Goal: Share content: Share content

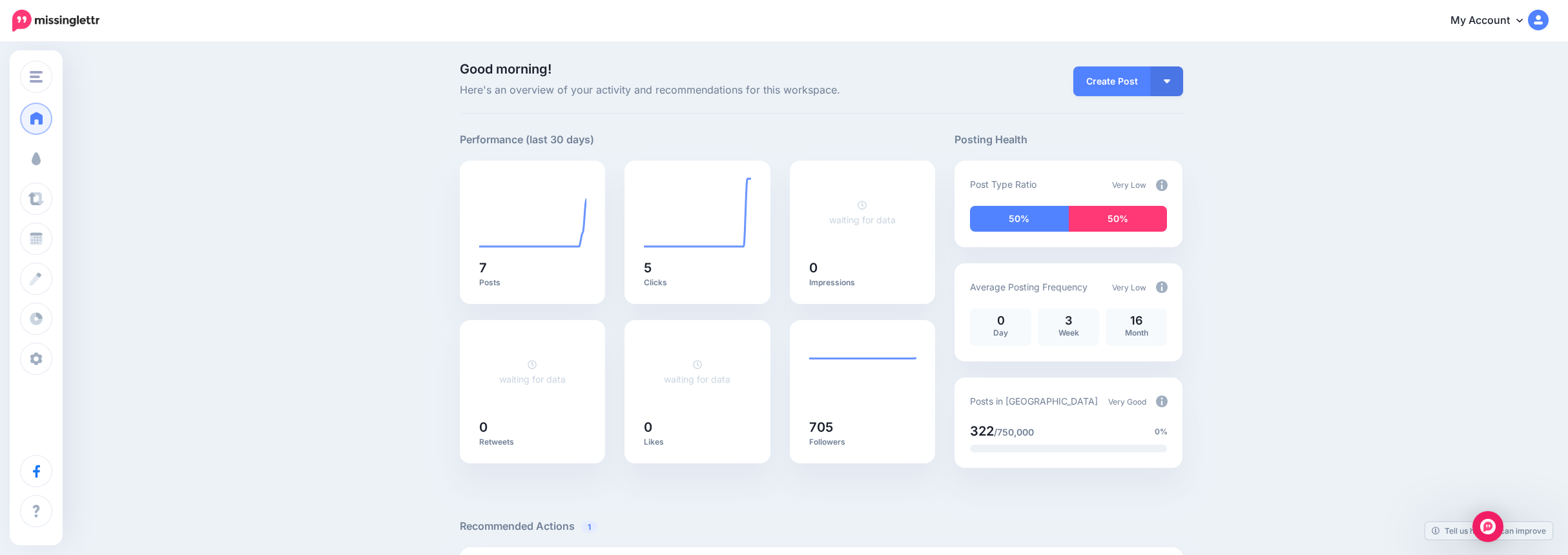
click at [53, 166] on link "Campaigns" at bounding box center [36, 158] width 32 height 32
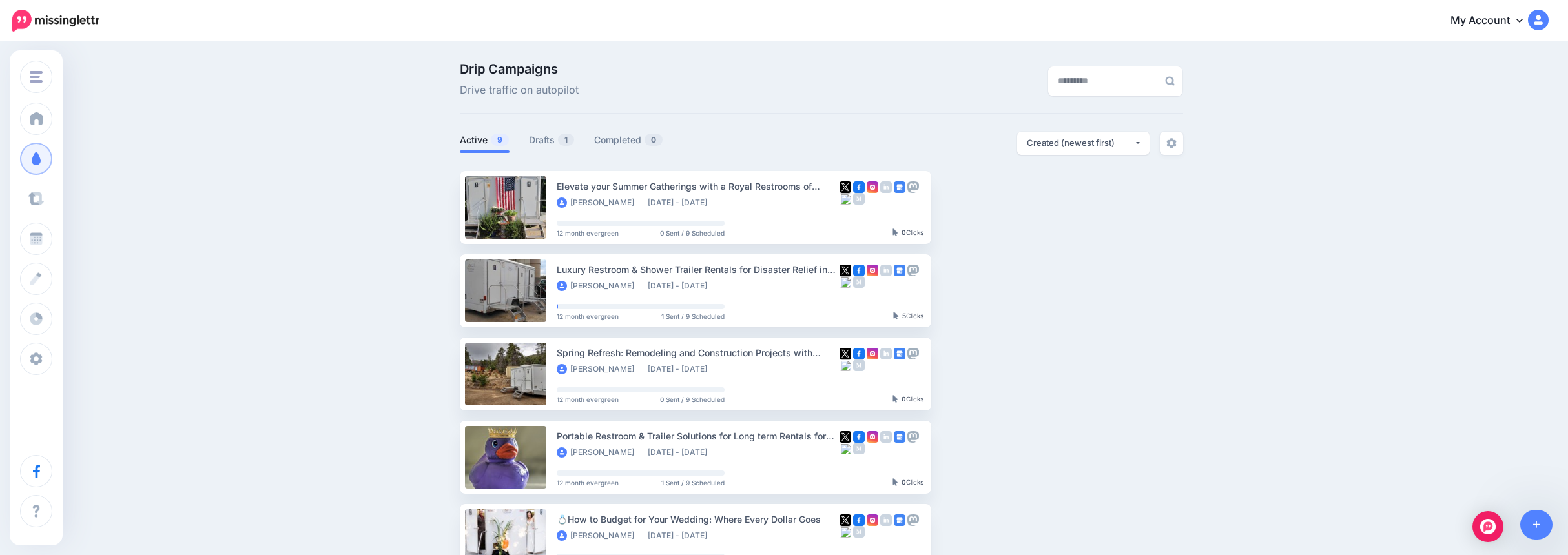
click at [43, 193] on span at bounding box center [36, 199] width 17 height 13
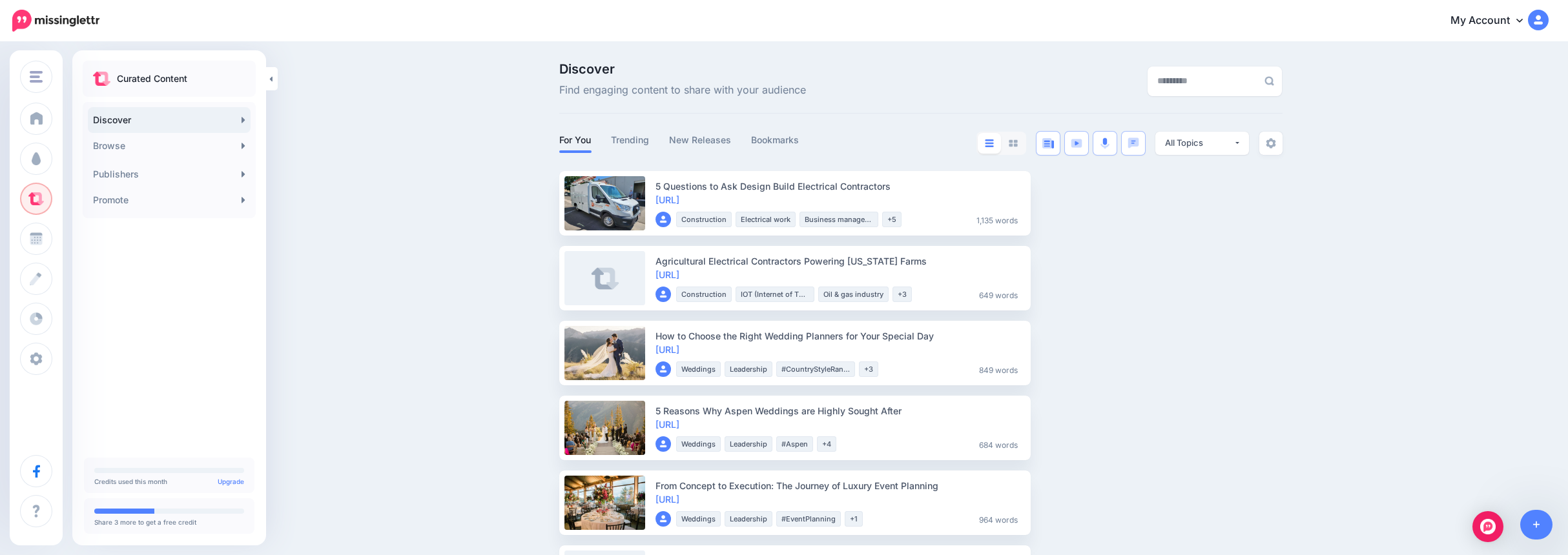
click at [642, 142] on link "Trending" at bounding box center [630, 139] width 39 height 15
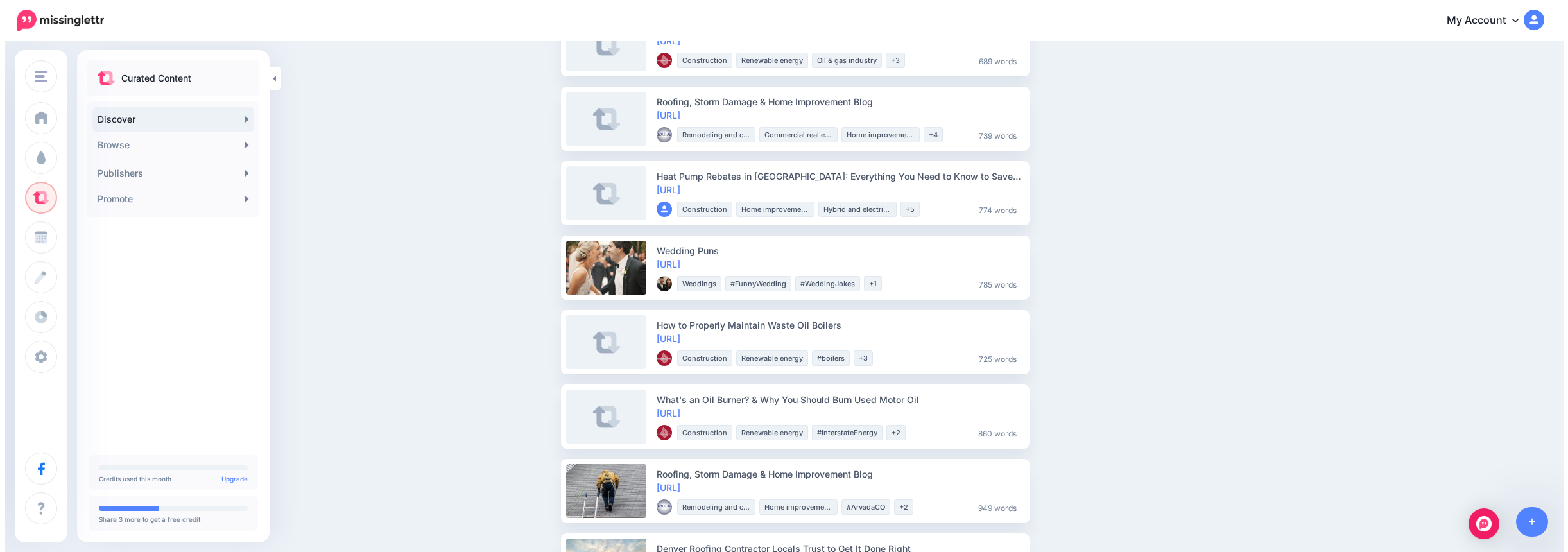
scroll to position [1156, 0]
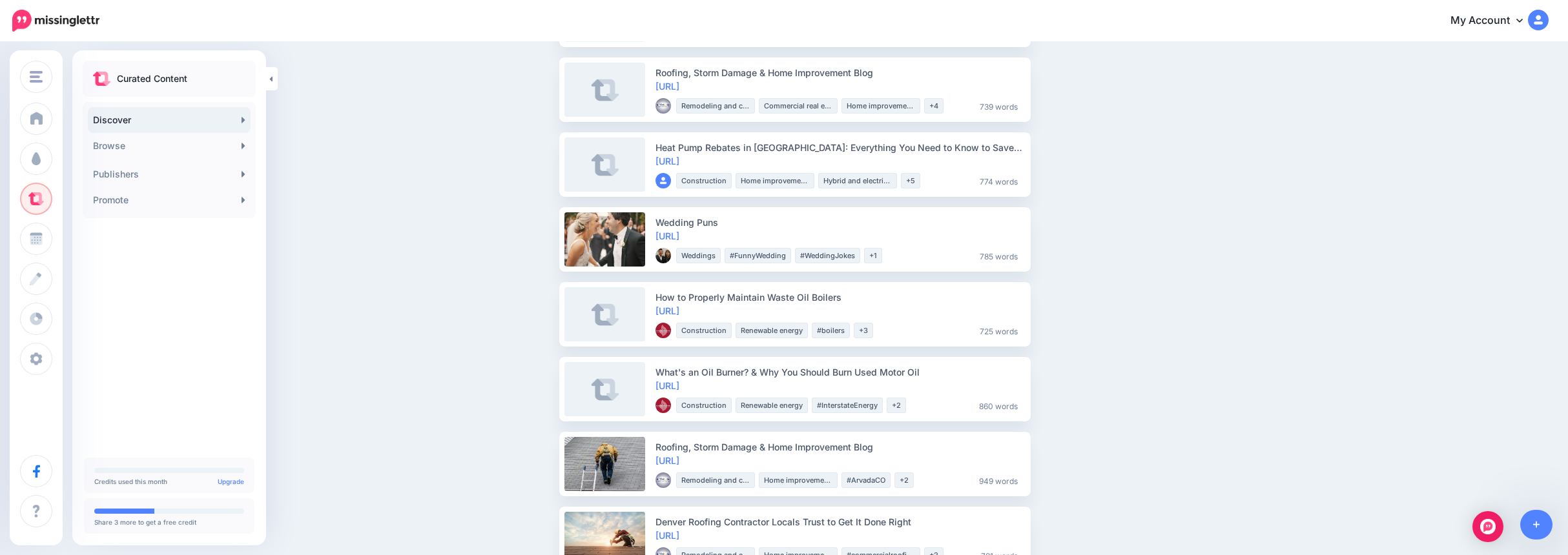
click at [680, 235] on link "https://lttr.ai/ADEj1" at bounding box center [667, 236] width 24 height 11
click at [1062, 245] on link "Share" at bounding box center [1062, 240] width 44 height 23
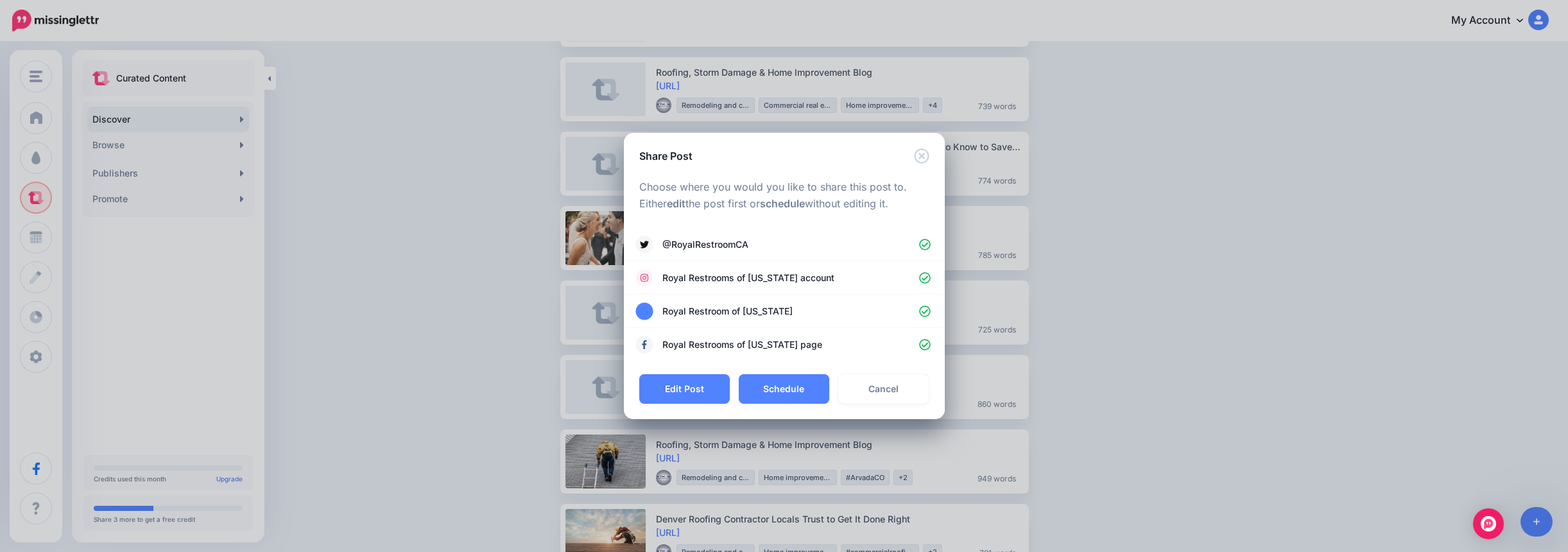
click at [707, 394] on button "Edit Post" at bounding box center [685, 389] width 91 height 30
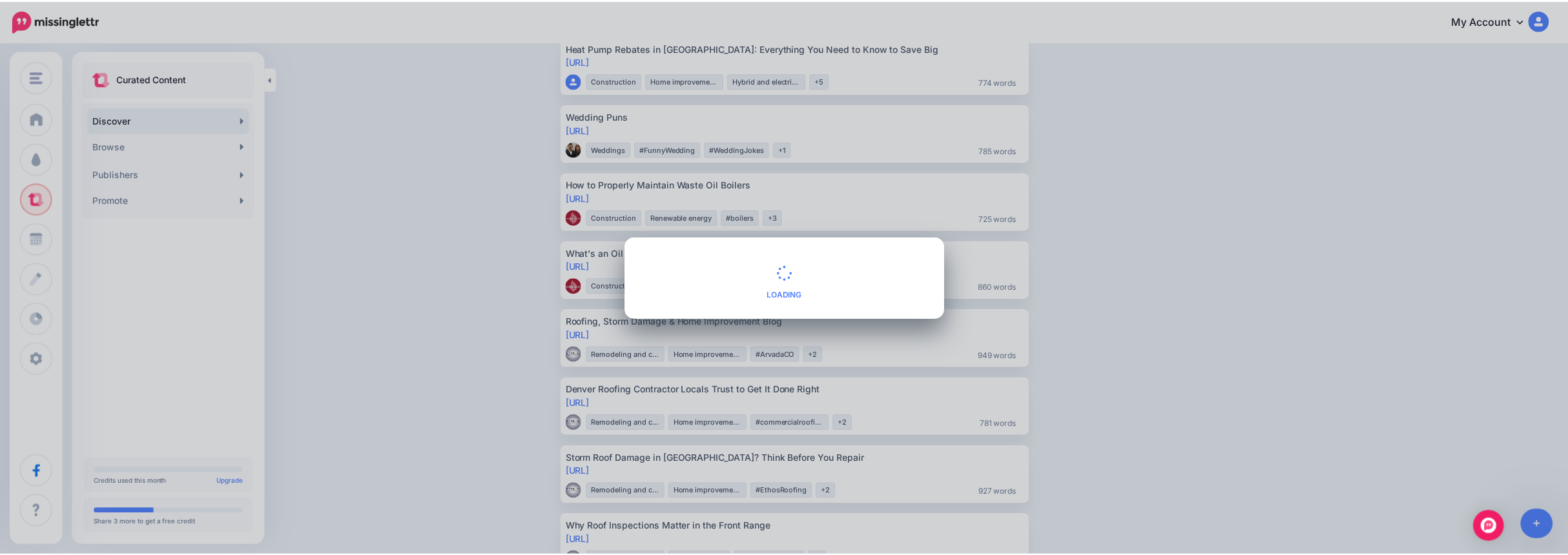
scroll to position [1075, 0]
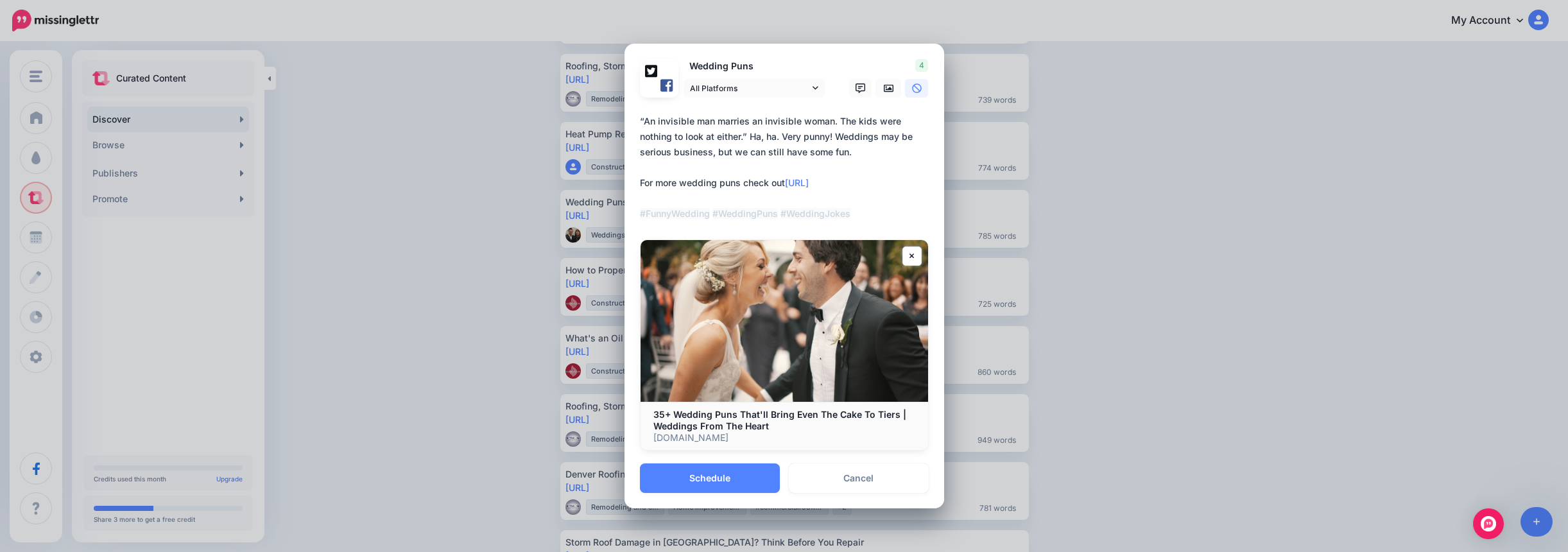
click at [722, 482] on button "Schedule" at bounding box center [709, 478] width 140 height 30
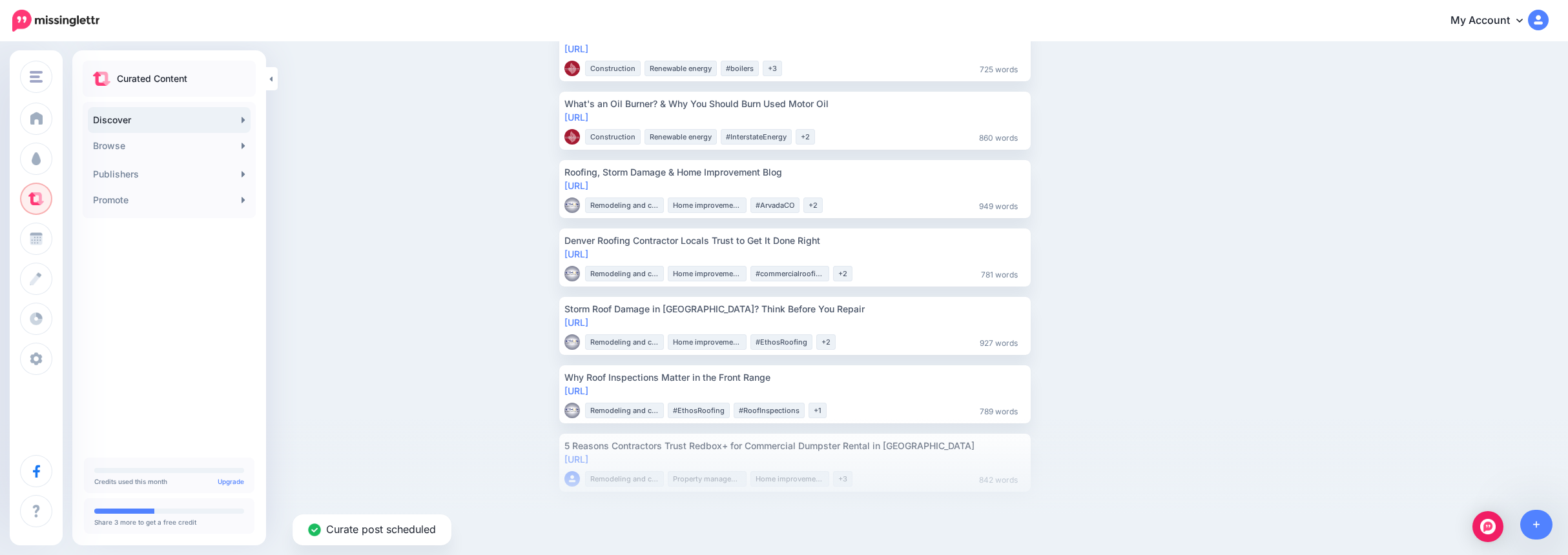
scroll to position [1261, 0]
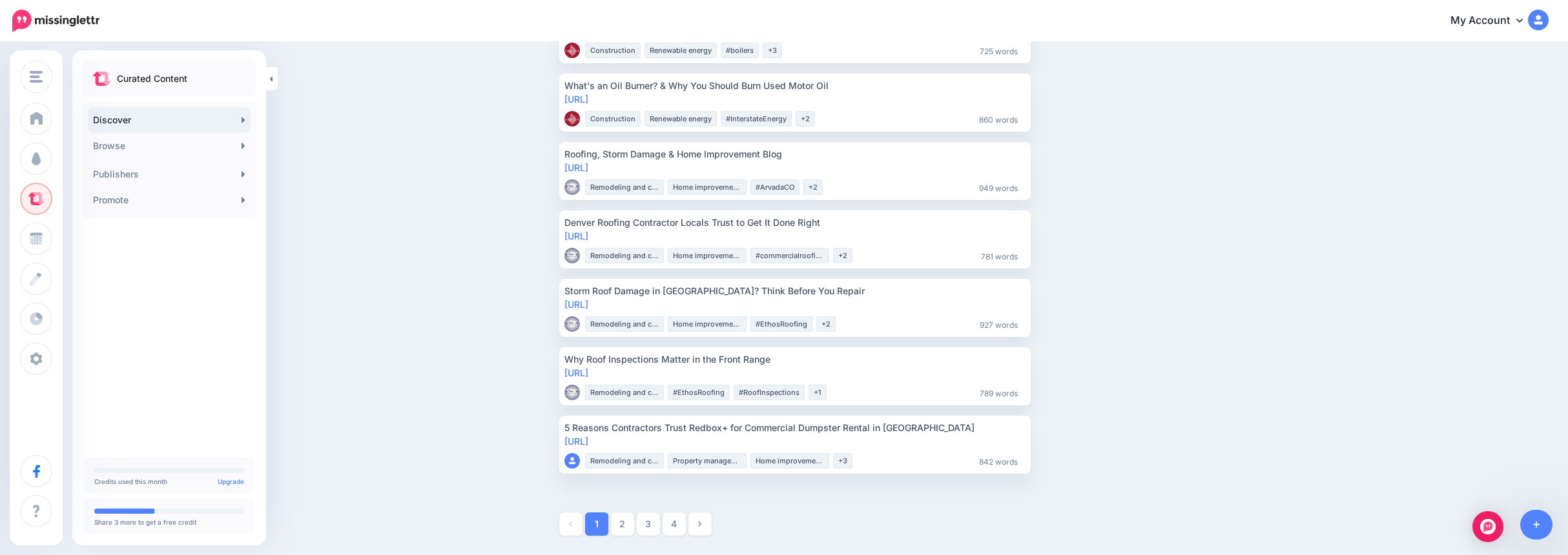
click at [627, 528] on link "2" at bounding box center [623, 524] width 23 height 23
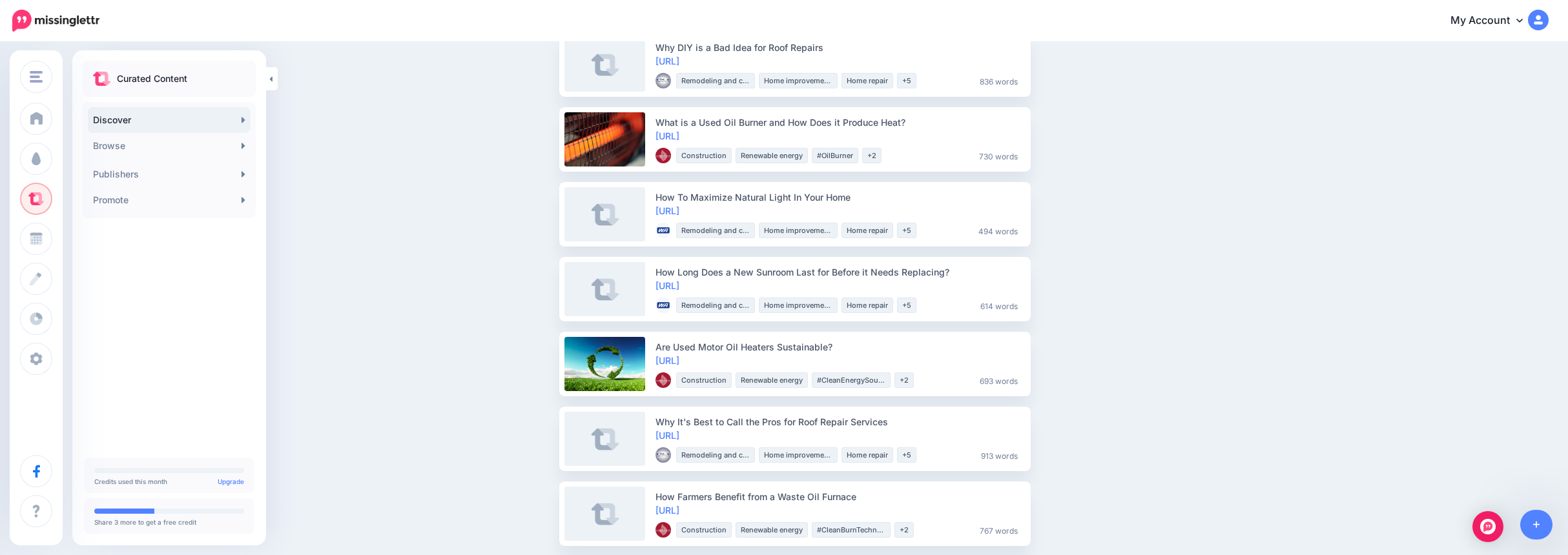
scroll to position [1484, 0]
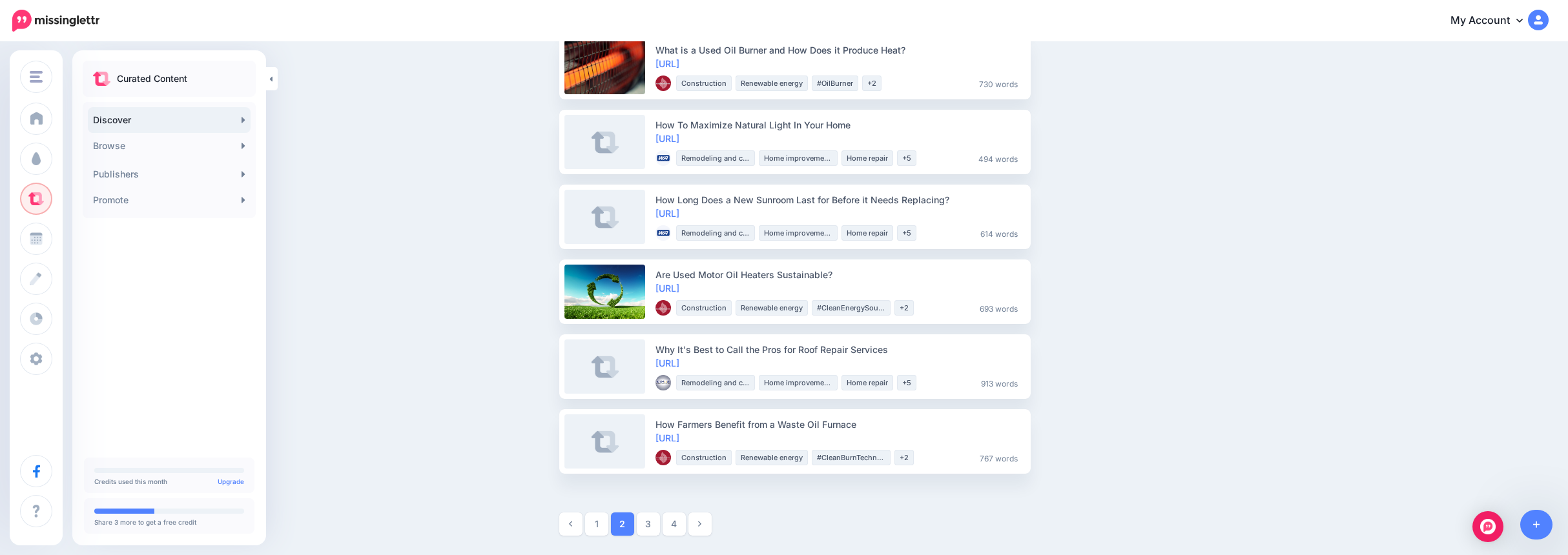
click at [650, 527] on link "3" at bounding box center [649, 524] width 23 height 23
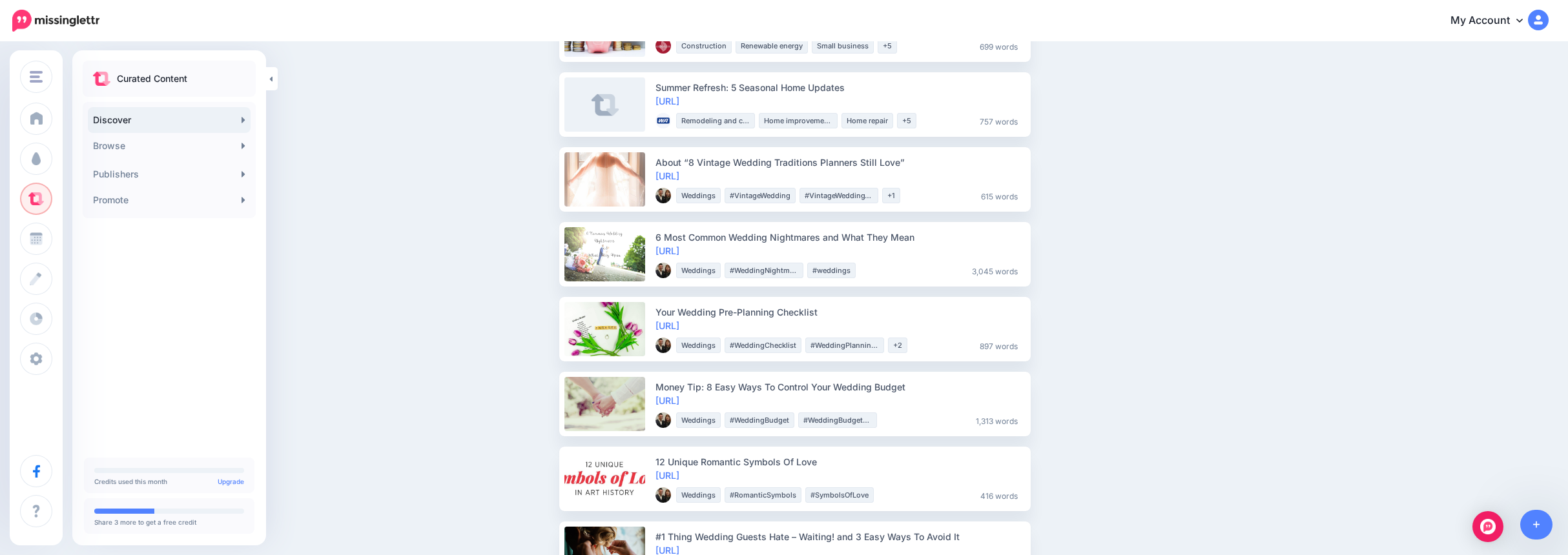
scroll to position [388, 0]
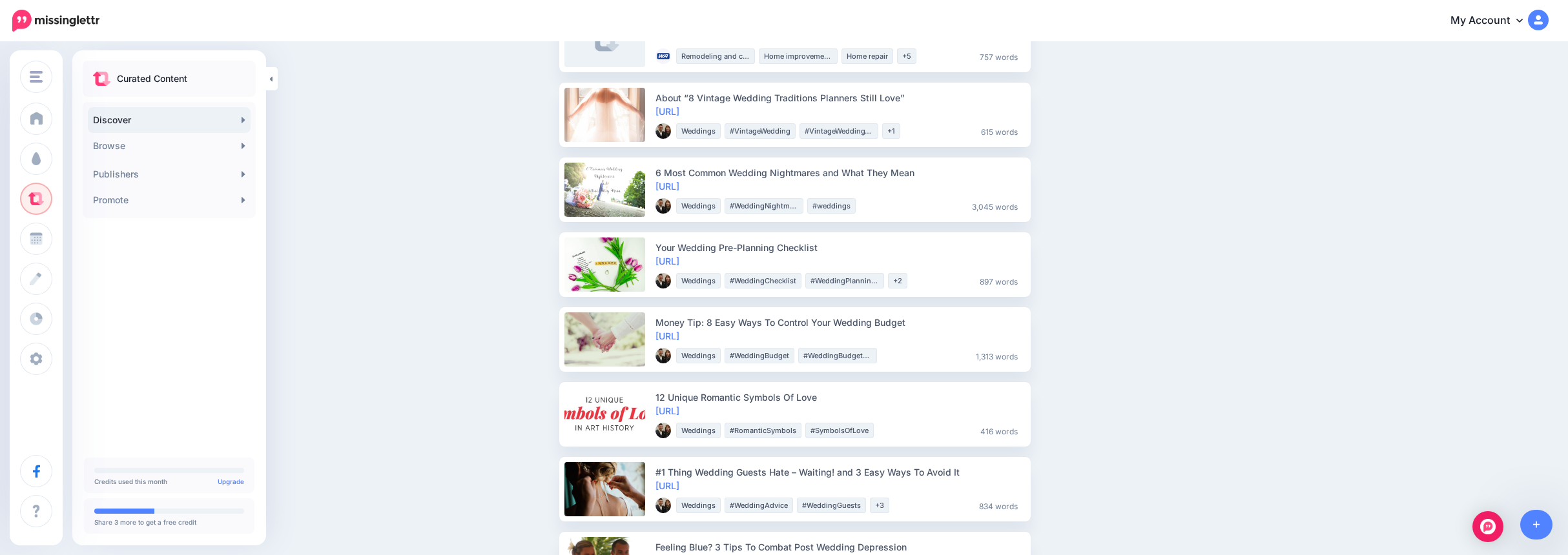
click at [680, 186] on link "https://lttr.ai/nQr7" at bounding box center [667, 186] width 24 height 11
click at [1068, 188] on span "Share" at bounding box center [1062, 190] width 31 height 8
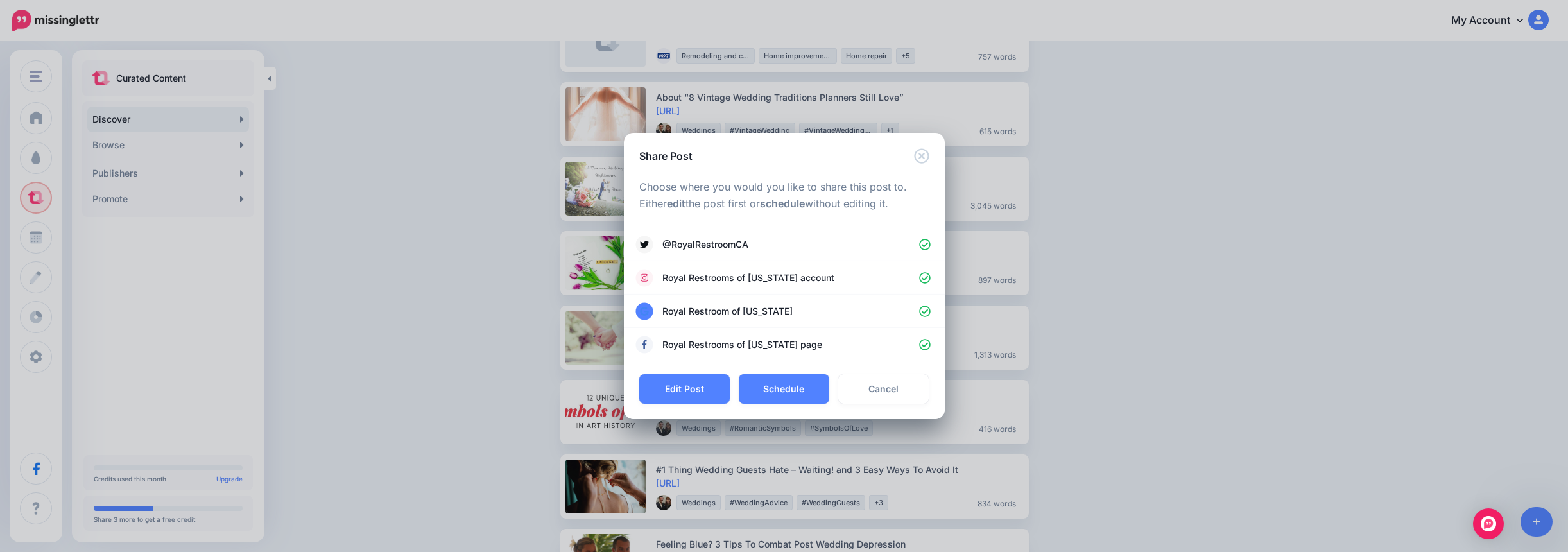
click at [700, 386] on button "Edit Post" at bounding box center [685, 389] width 91 height 30
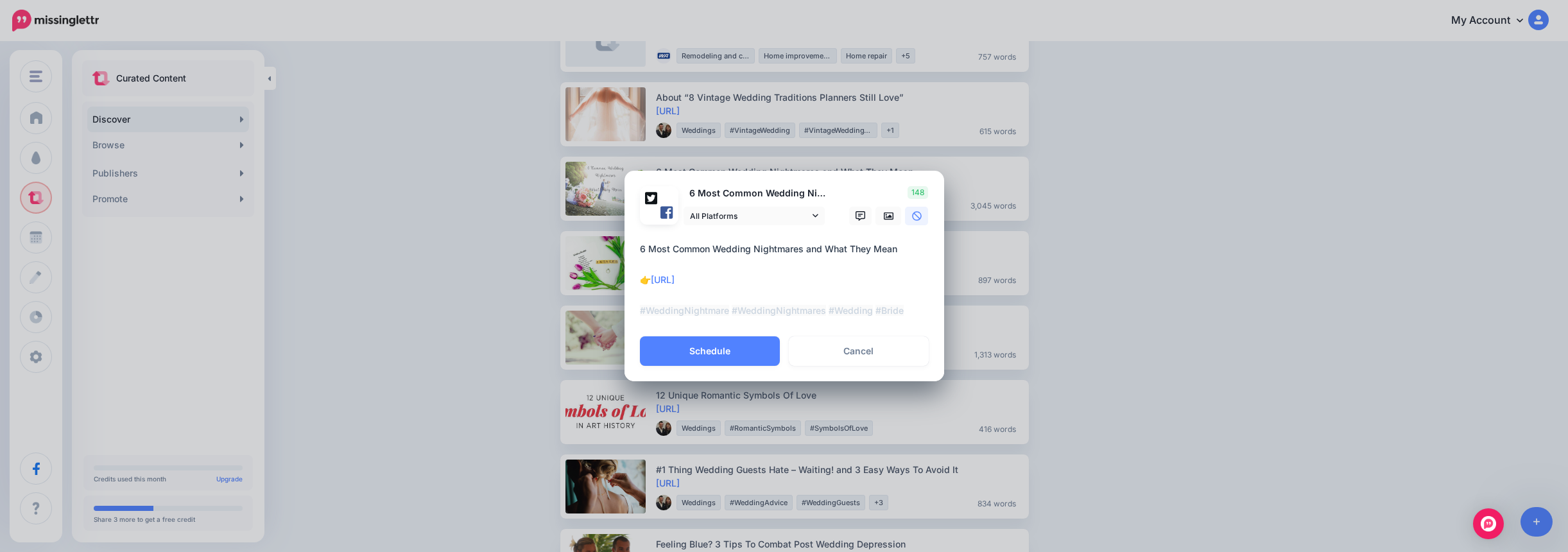
click at [897, 248] on textarea "**********" at bounding box center [787, 280] width 295 height 77
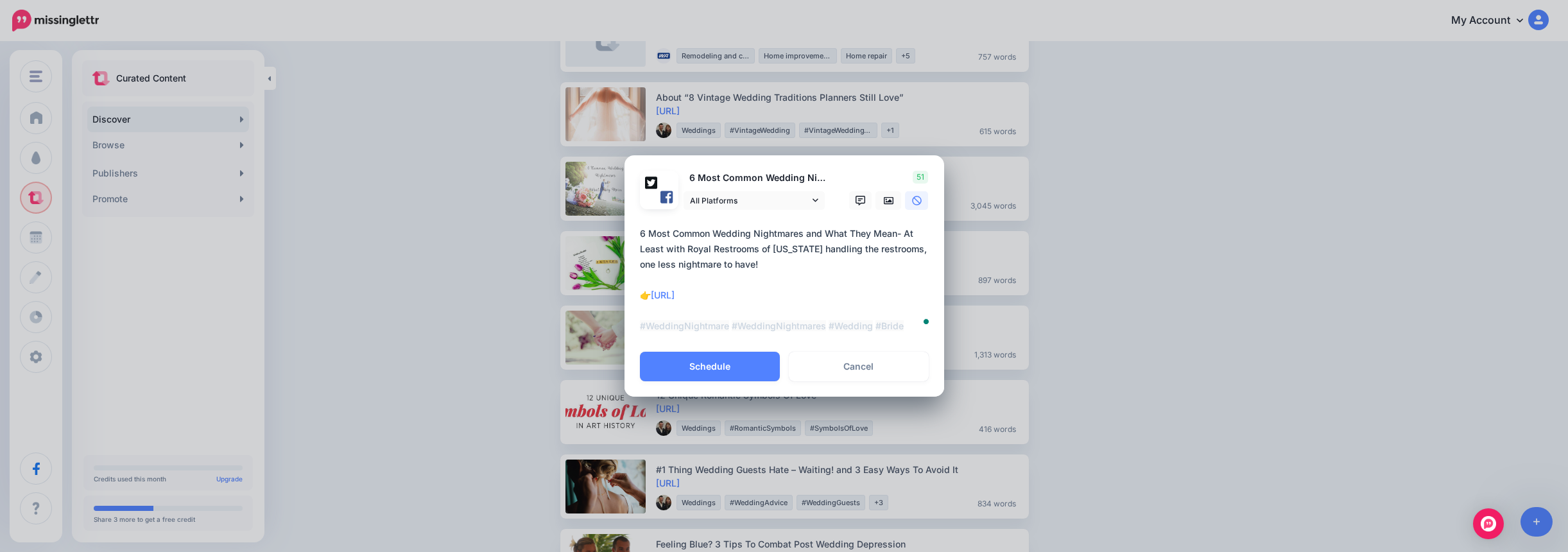
drag, startPoint x: 735, startPoint y: 263, endPoint x: 754, endPoint y: 264, distance: 19.0
click at [754, 264] on textarea "**********" at bounding box center [787, 280] width 295 height 108
click at [815, 295] on textarea "**********" at bounding box center [787, 280] width 295 height 108
click at [807, 260] on textarea "**********" at bounding box center [787, 280] width 295 height 108
type textarea "**********"
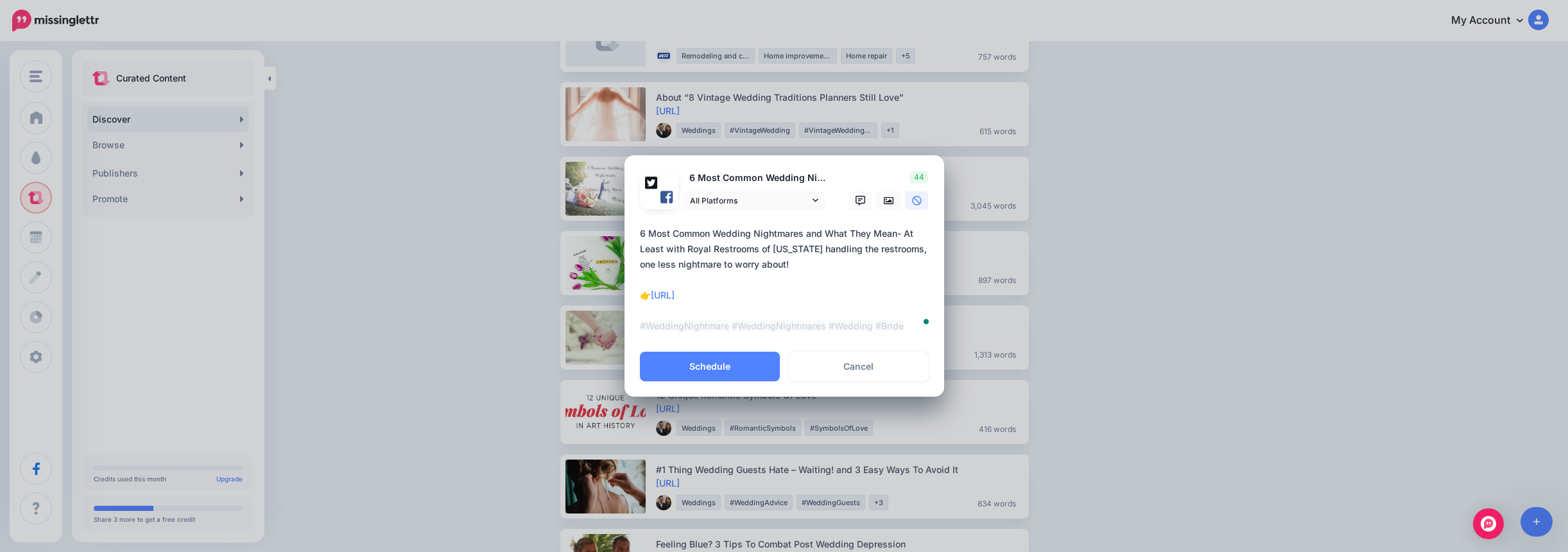
click at [706, 366] on button "Schedule" at bounding box center [709, 366] width 140 height 30
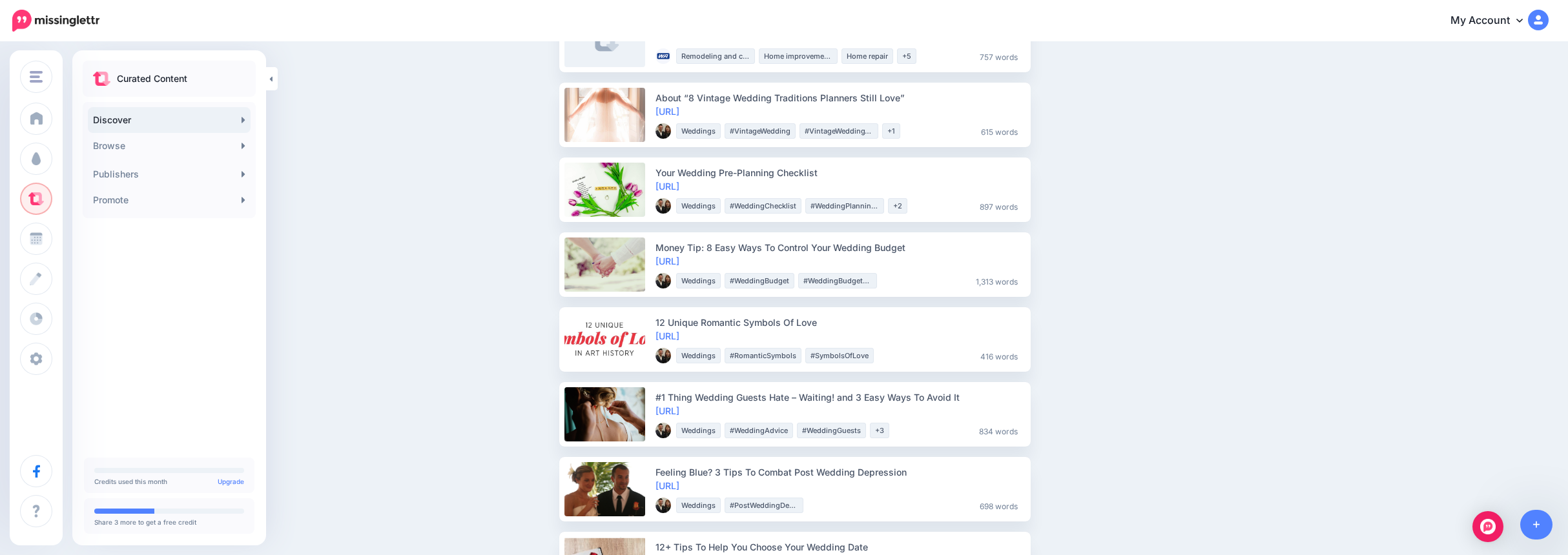
click at [680, 115] on link "https://lttr.ai/uxOP" at bounding box center [667, 111] width 24 height 11
click at [680, 334] on link "https://lttr.ai/uxPJ" at bounding box center [667, 336] width 24 height 11
click at [1067, 340] on span "Share" at bounding box center [1062, 340] width 31 height 8
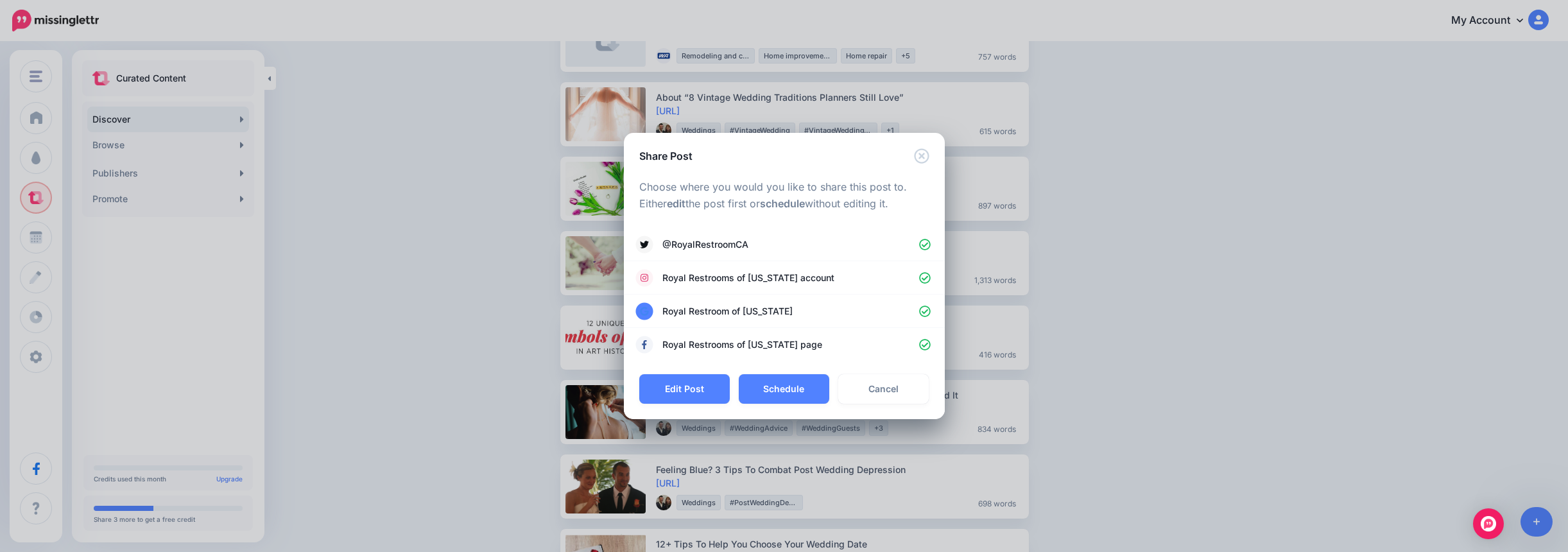
click at [800, 386] on button "Schedule" at bounding box center [784, 389] width 91 height 30
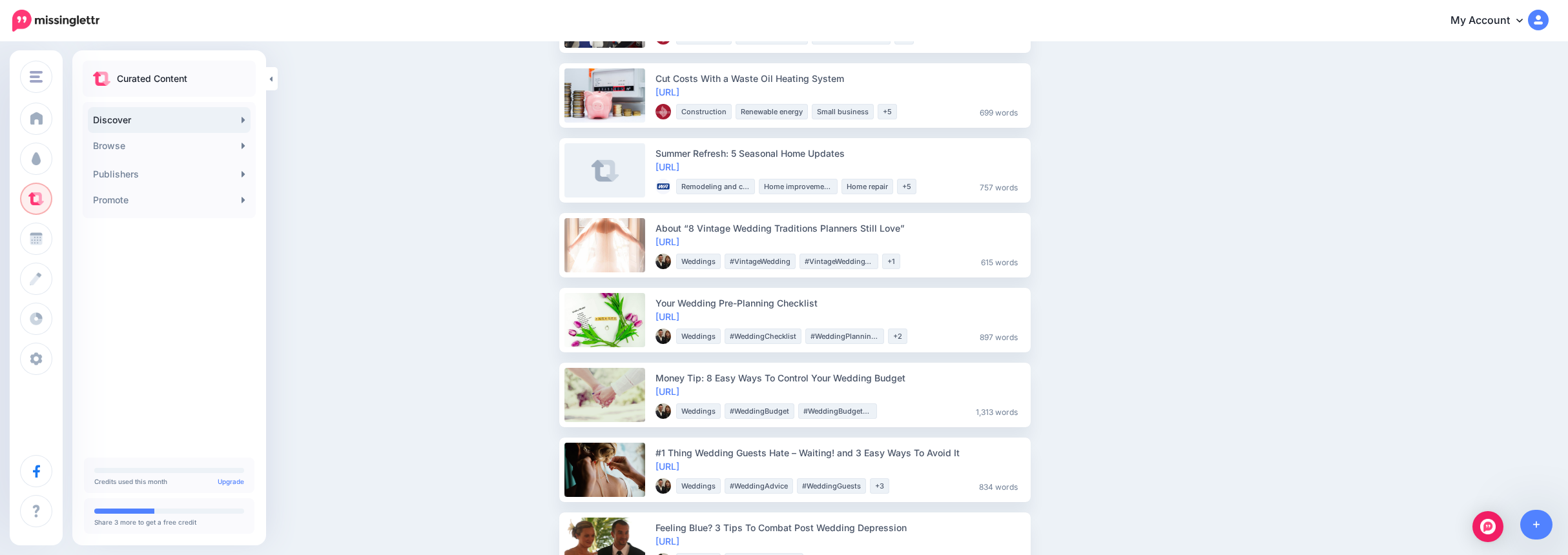
scroll to position [259, 0]
click at [680, 317] on link "https://lttr.ai/nQsK" at bounding box center [667, 315] width 24 height 11
click at [1070, 317] on span "Share" at bounding box center [1062, 319] width 31 height 8
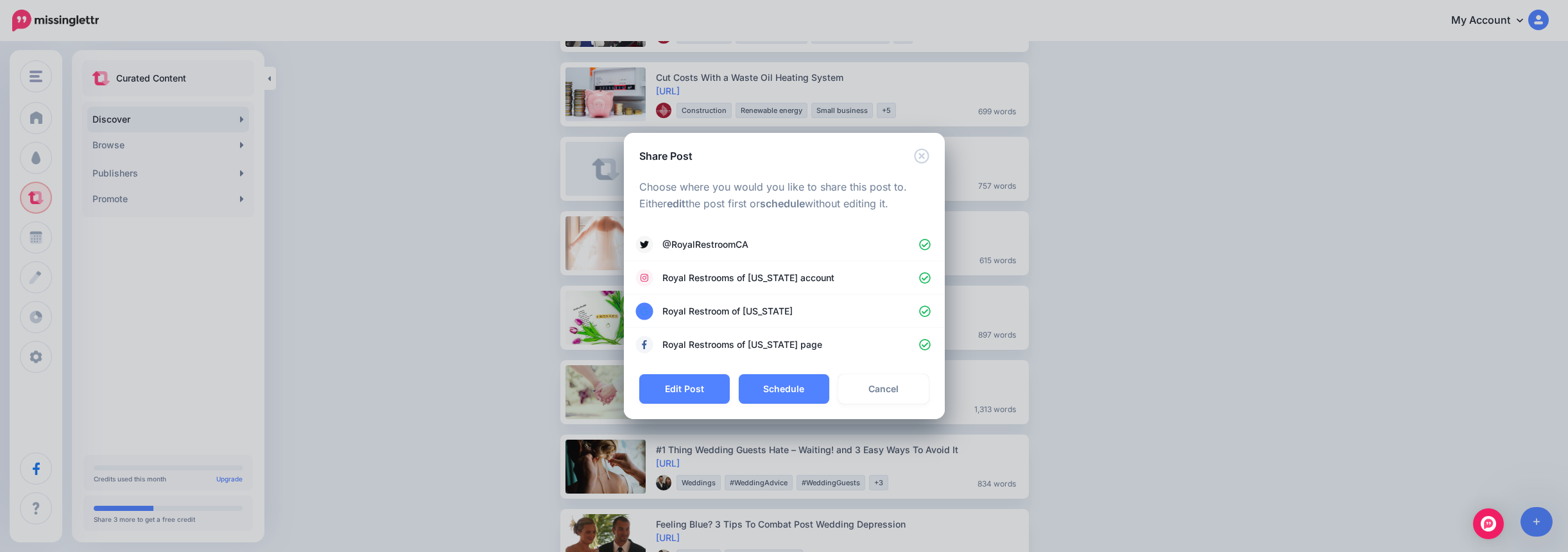
click at [691, 389] on button "Edit Post" at bounding box center [685, 389] width 91 height 30
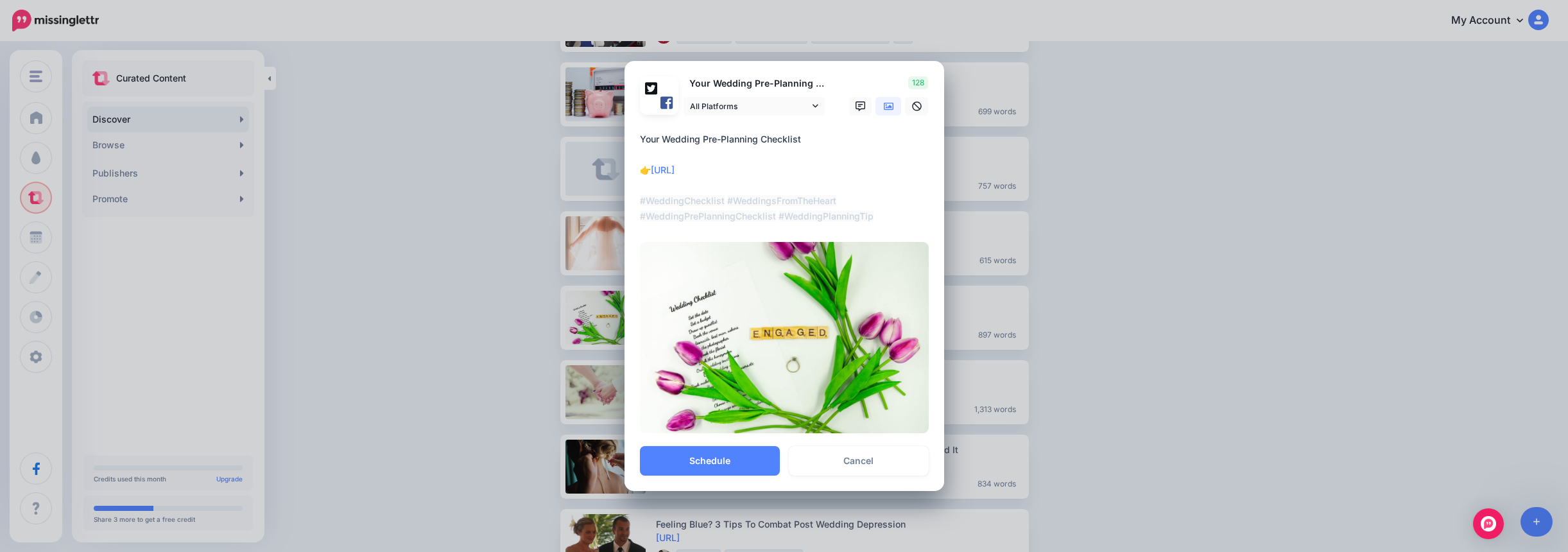
click at [708, 460] on button "Schedule" at bounding box center [709, 460] width 140 height 30
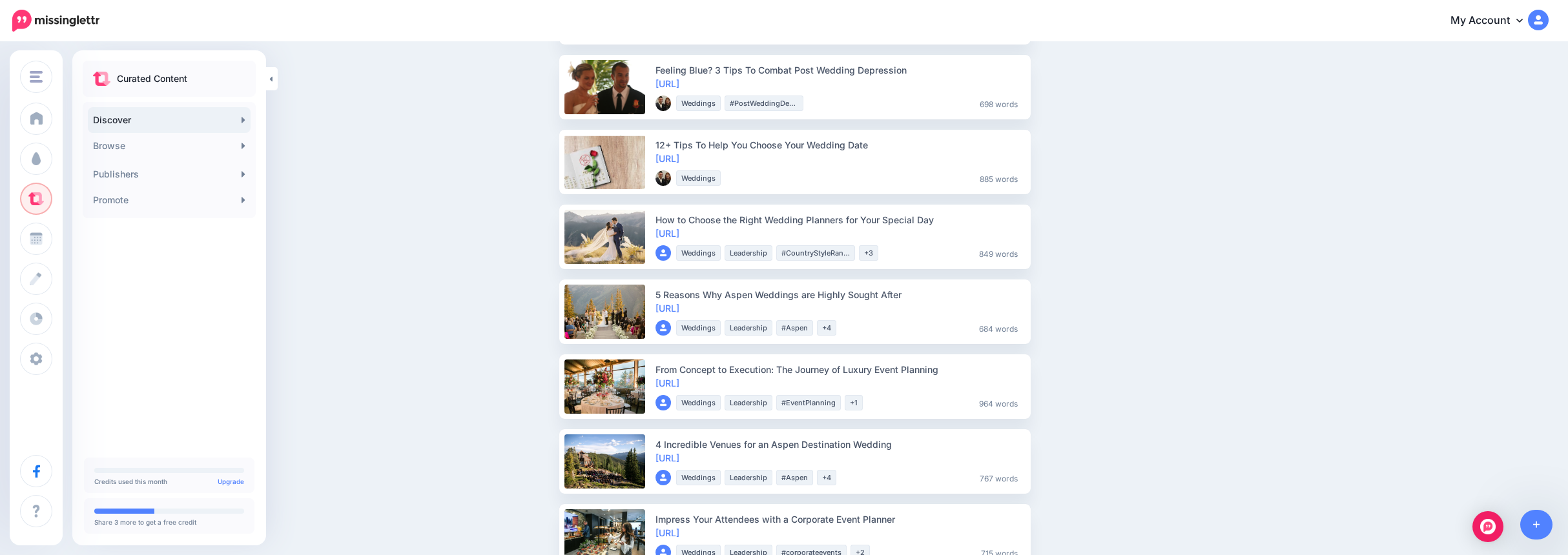
scroll to position [646, 0]
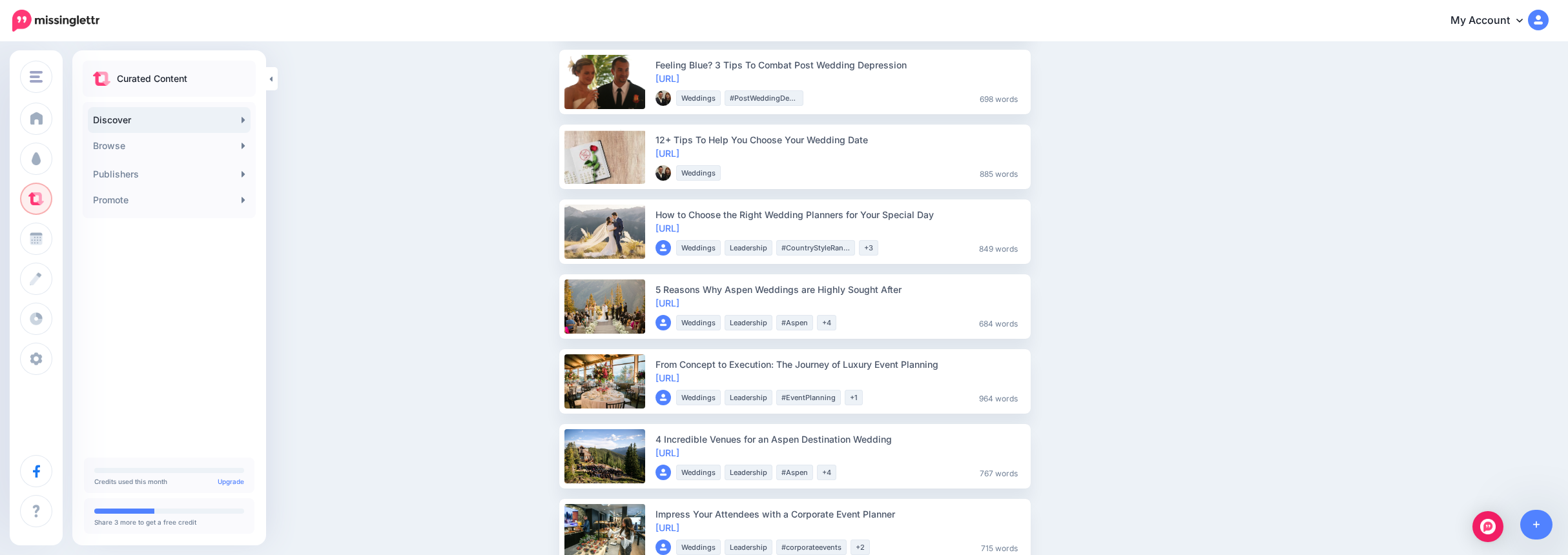
click at [680, 156] on link "https://lttr.ai/yu35" at bounding box center [667, 153] width 24 height 11
click at [1065, 160] on span "Share" at bounding box center [1062, 157] width 31 height 8
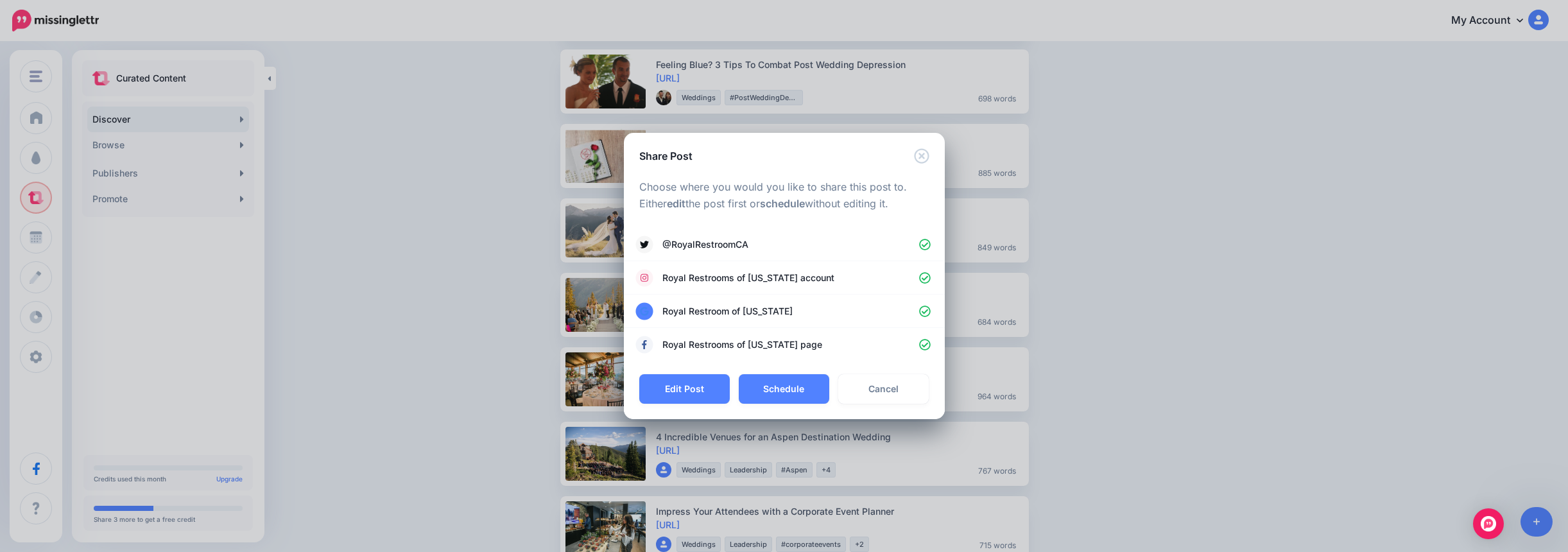
click at [783, 383] on button "Schedule" at bounding box center [784, 389] width 91 height 30
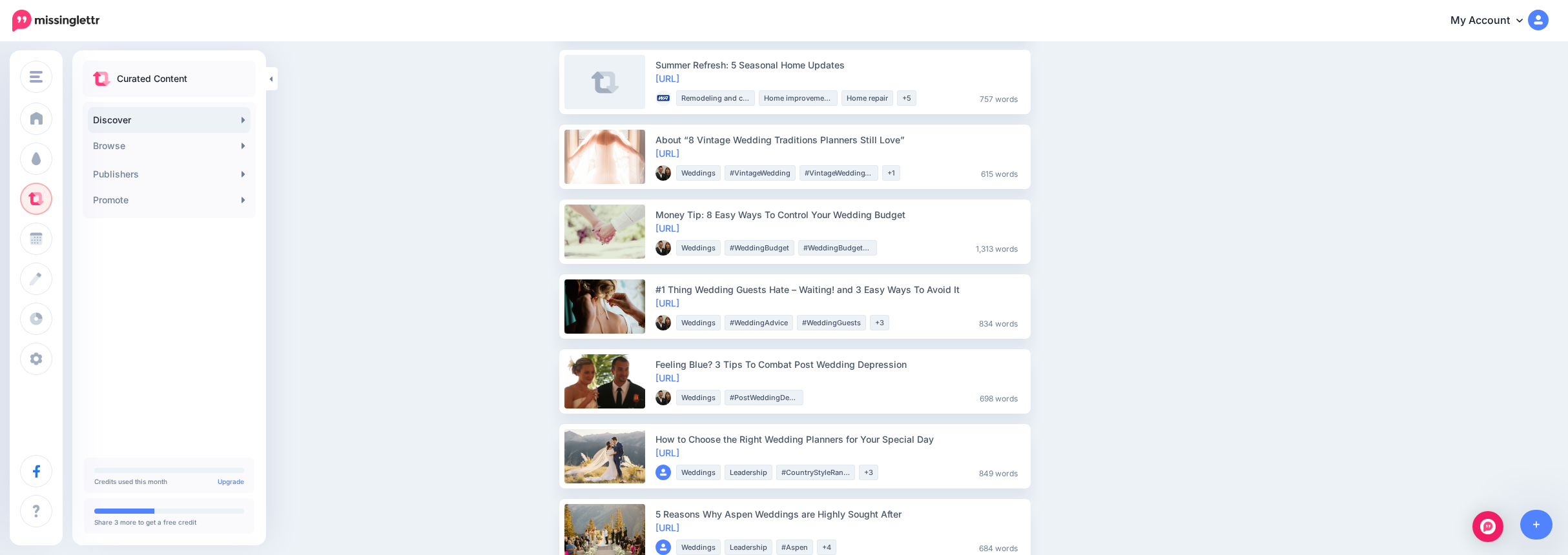
scroll to position [323, 0]
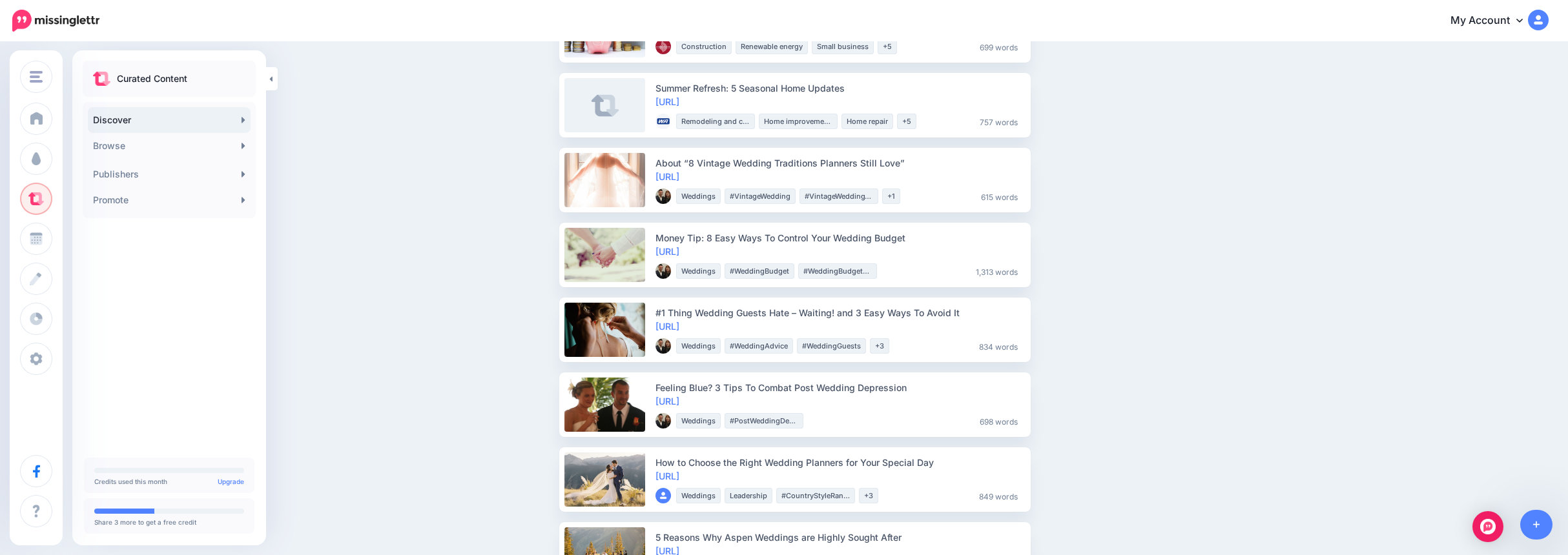
click at [680, 327] on link "https://lttr.ai/nQsc" at bounding box center [667, 326] width 24 height 11
click at [1069, 332] on span "Share" at bounding box center [1062, 329] width 31 height 8
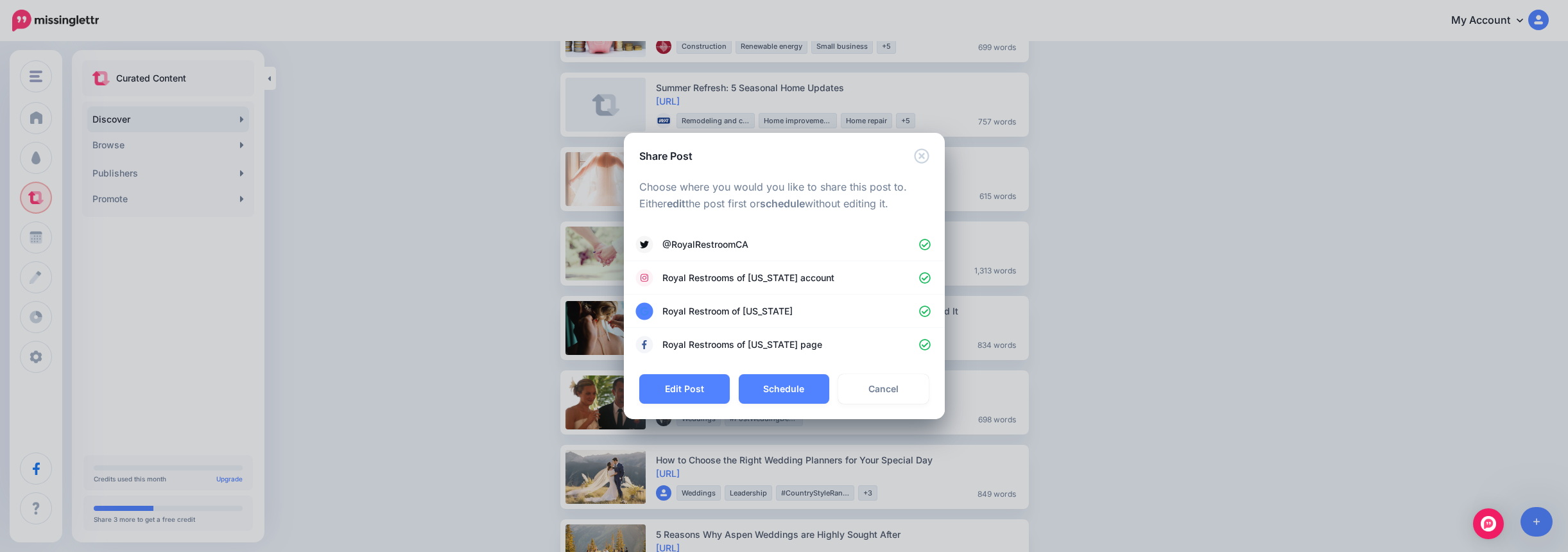
click at [701, 391] on button "Edit Post" at bounding box center [685, 389] width 91 height 30
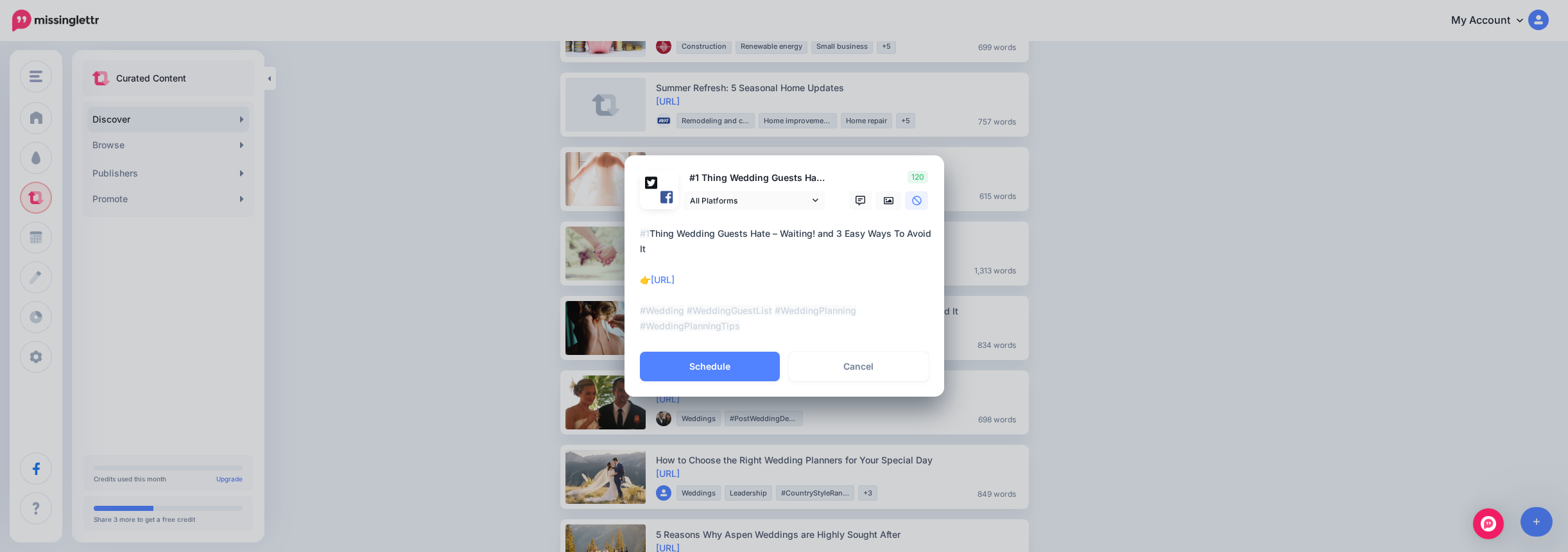
click at [674, 248] on textarea "**********" at bounding box center [787, 280] width 295 height 108
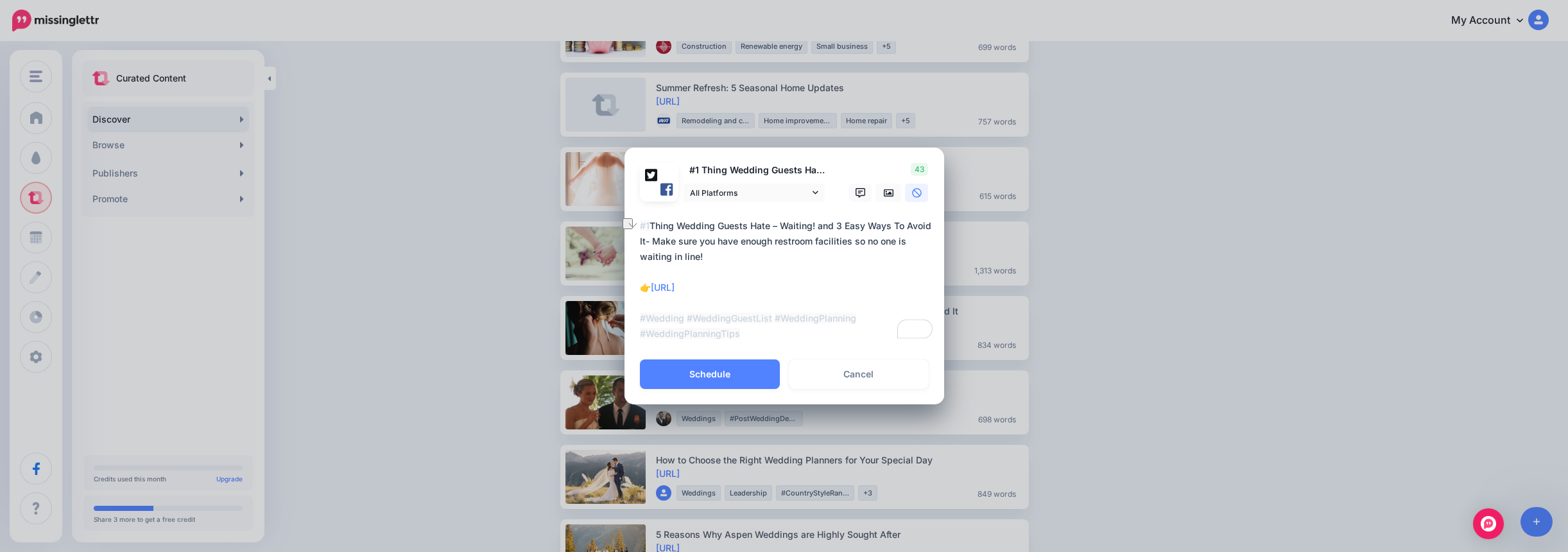
drag, startPoint x: 652, startPoint y: 241, endPoint x: 737, endPoint y: 238, distance: 85.1
click at [737, 238] on textarea "**********" at bounding box center [787, 280] width 295 height 123
click at [702, 374] on button "Schedule" at bounding box center [709, 374] width 140 height 30
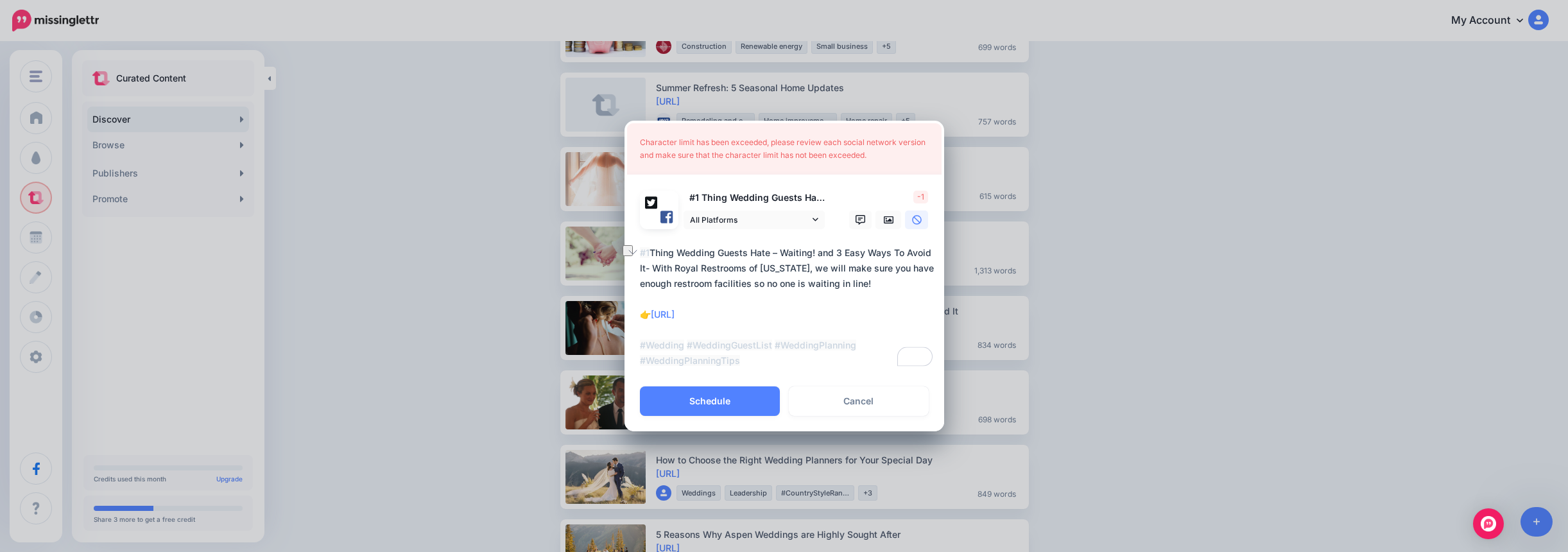
drag, startPoint x: 748, startPoint y: 269, endPoint x: 800, endPoint y: 266, distance: 52.1
click at [800, 266] on textarea "**********" at bounding box center [787, 307] width 295 height 123
type textarea "**********"
click at [732, 404] on button "Schedule" at bounding box center [709, 401] width 140 height 30
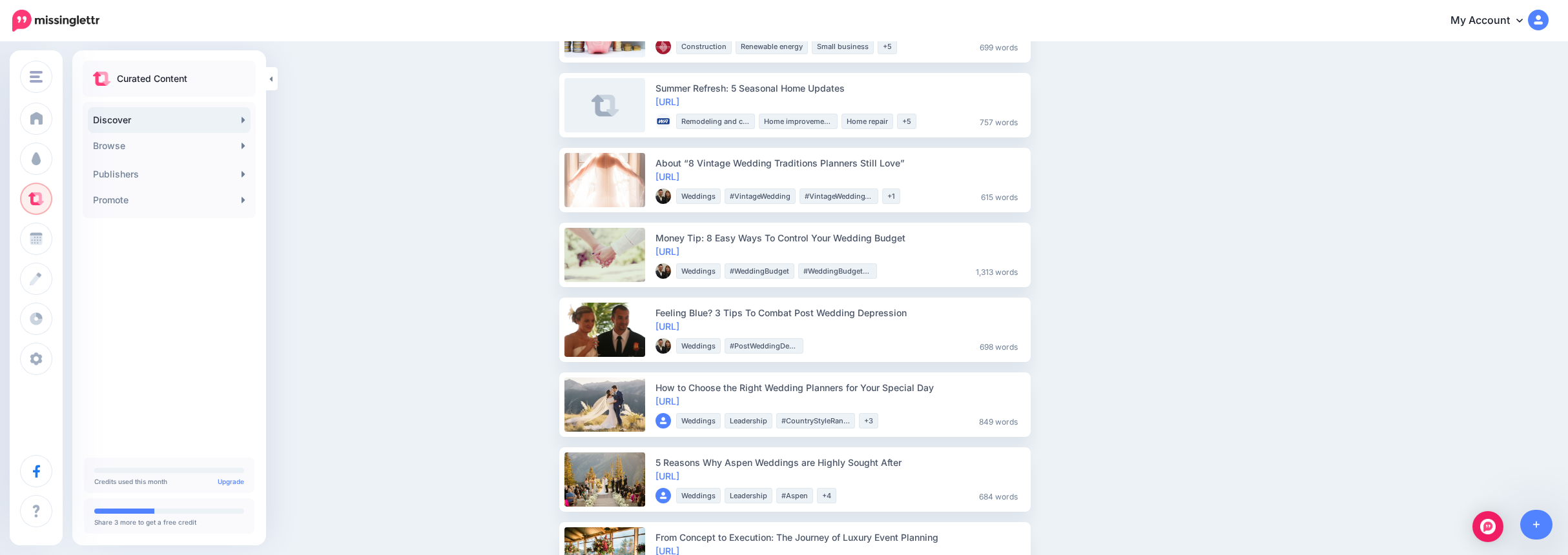
click at [680, 326] on link "https://lttr.ai/uxOi" at bounding box center [667, 326] width 24 height 11
click at [1063, 332] on span "Share" at bounding box center [1062, 329] width 31 height 8
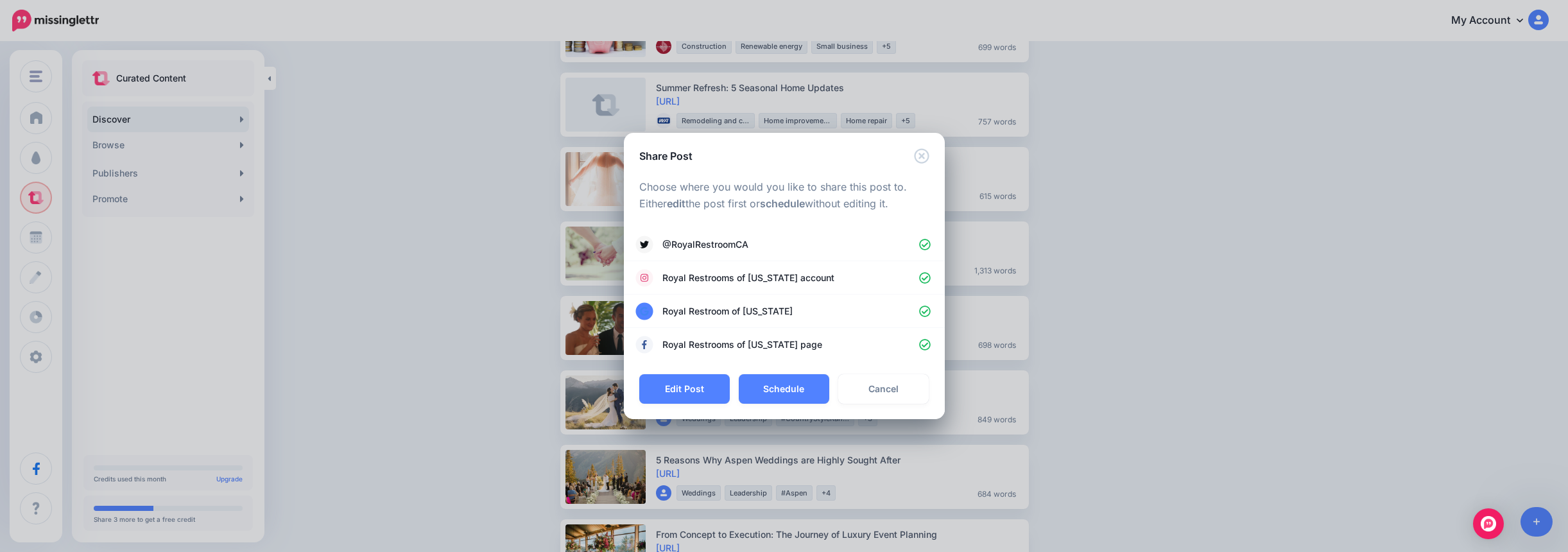
click at [777, 383] on button "Schedule" at bounding box center [784, 389] width 91 height 30
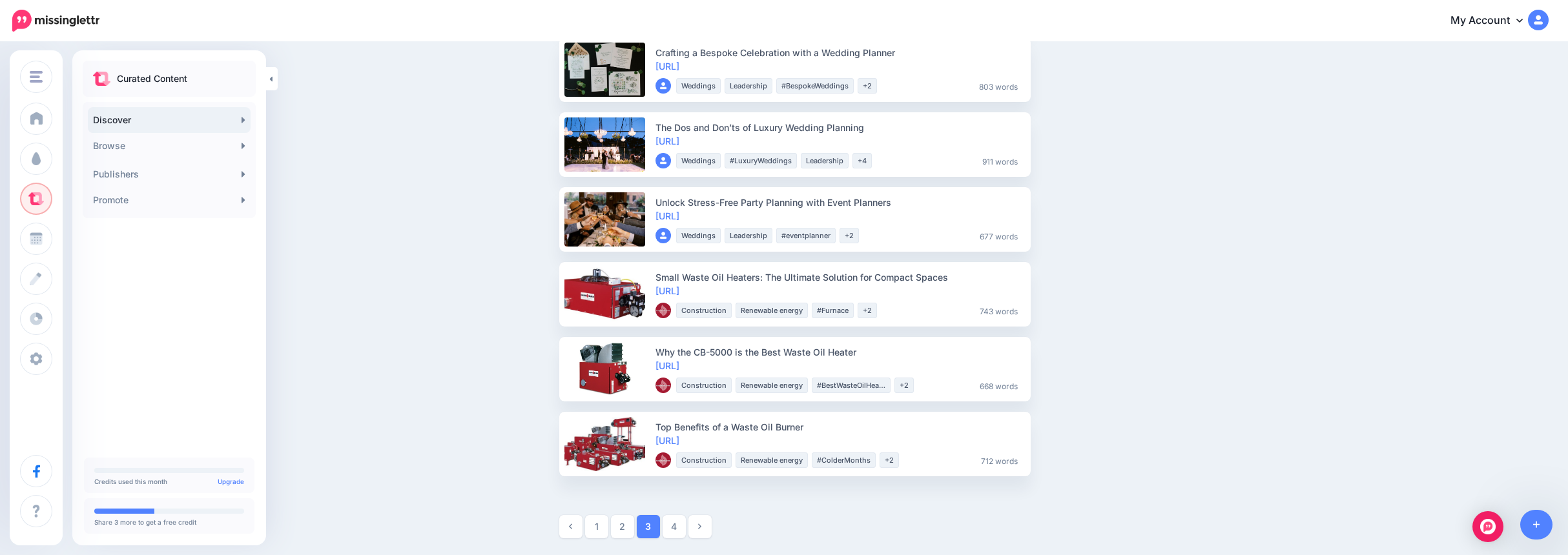
scroll to position [1033, 0]
click at [679, 525] on link "4" at bounding box center [674, 527] width 23 height 23
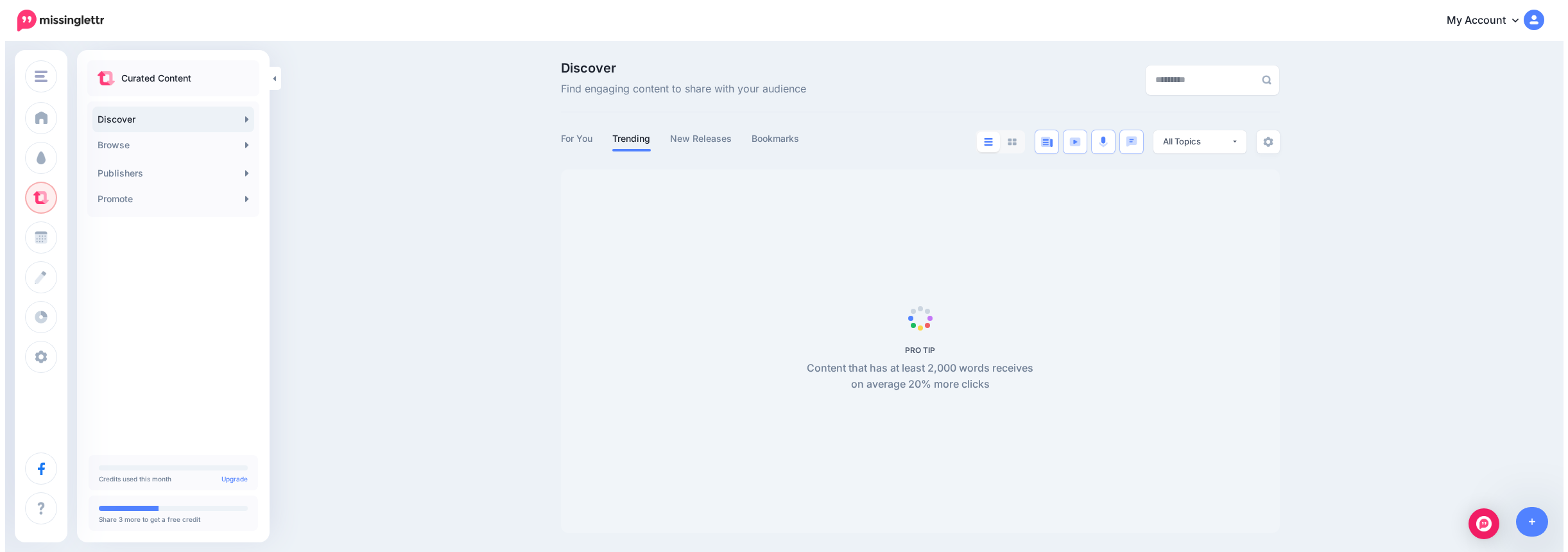
scroll to position [0, 0]
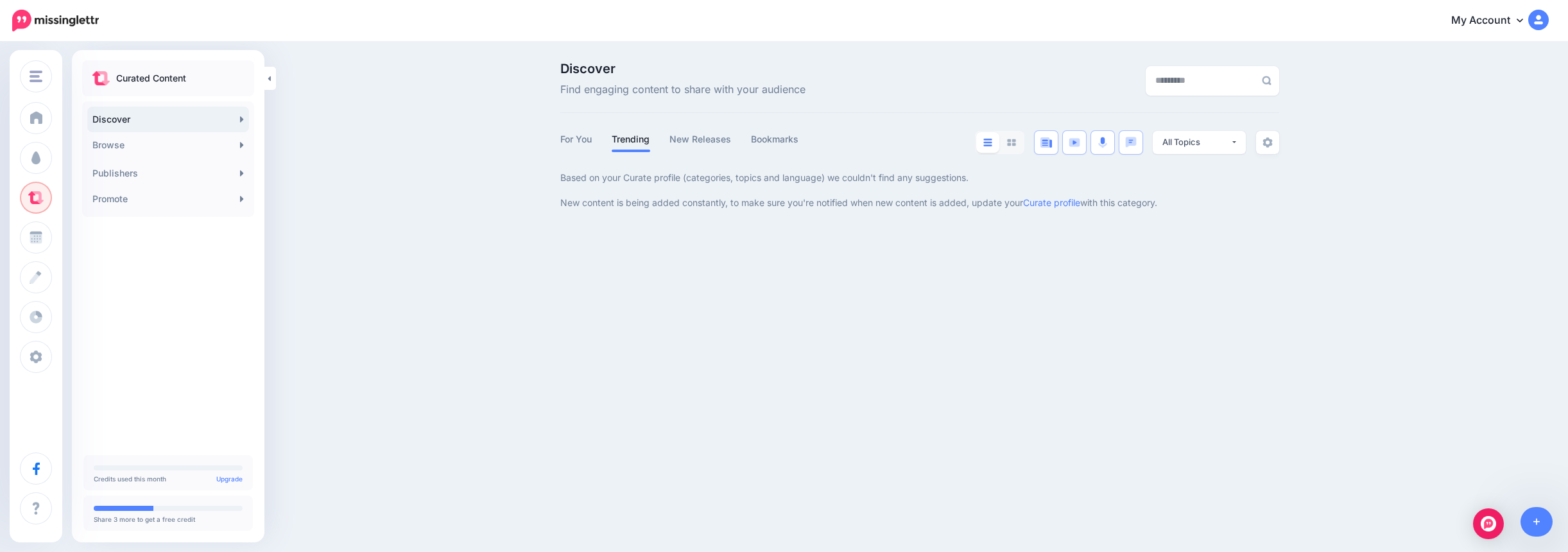
click at [589, 139] on link "For You" at bounding box center [576, 139] width 32 height 15
click at [380, 232] on div "Royal Restrooms of California Royal Restrooms of Califor… Add Workspace Dashboa…" at bounding box center [784, 276] width 1568 height 552
click at [176, 151] on link "Browse" at bounding box center [168, 145] width 162 height 25
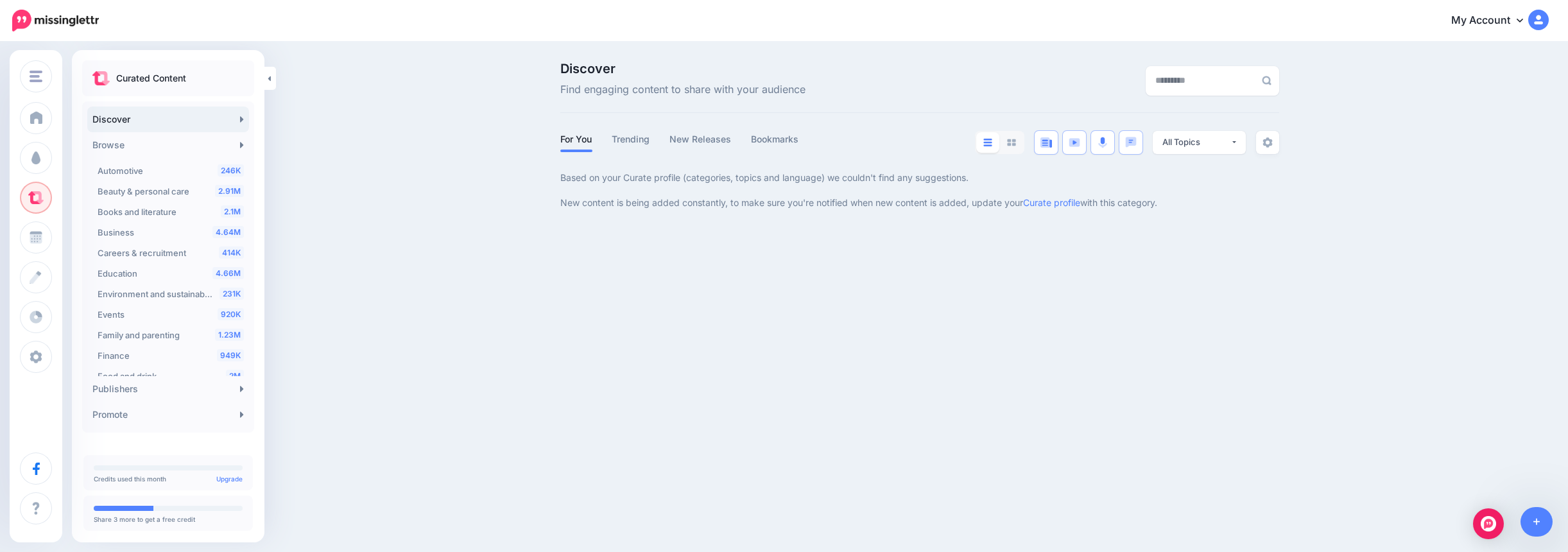
click at [534, 153] on div "Discover Find engaging content to share with your audience For You Trending New…" at bounding box center [784, 136] width 1568 height 186
click at [639, 137] on link "Trending" at bounding box center [631, 139] width 38 height 15
click at [710, 138] on link "New Releases" at bounding box center [701, 139] width 62 height 15
click at [1188, 77] on input "text" at bounding box center [1200, 81] width 109 height 30
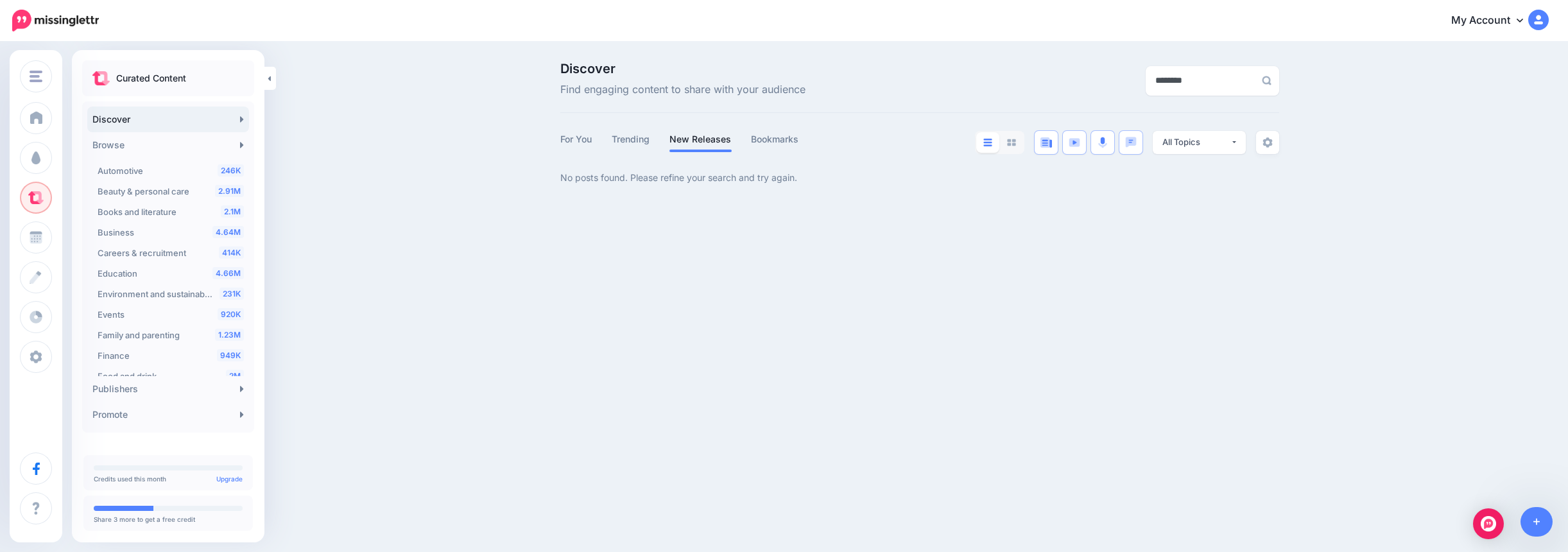
drag, startPoint x: 1192, startPoint y: 81, endPoint x: 1088, endPoint y: 81, distance: 104.0
click at [1088, 81] on div "********" at bounding box center [1166, 81] width 246 height 36
type input "**********"
click at [205, 235] on div "4.64M Business" at bounding box center [171, 232] width 147 height 15
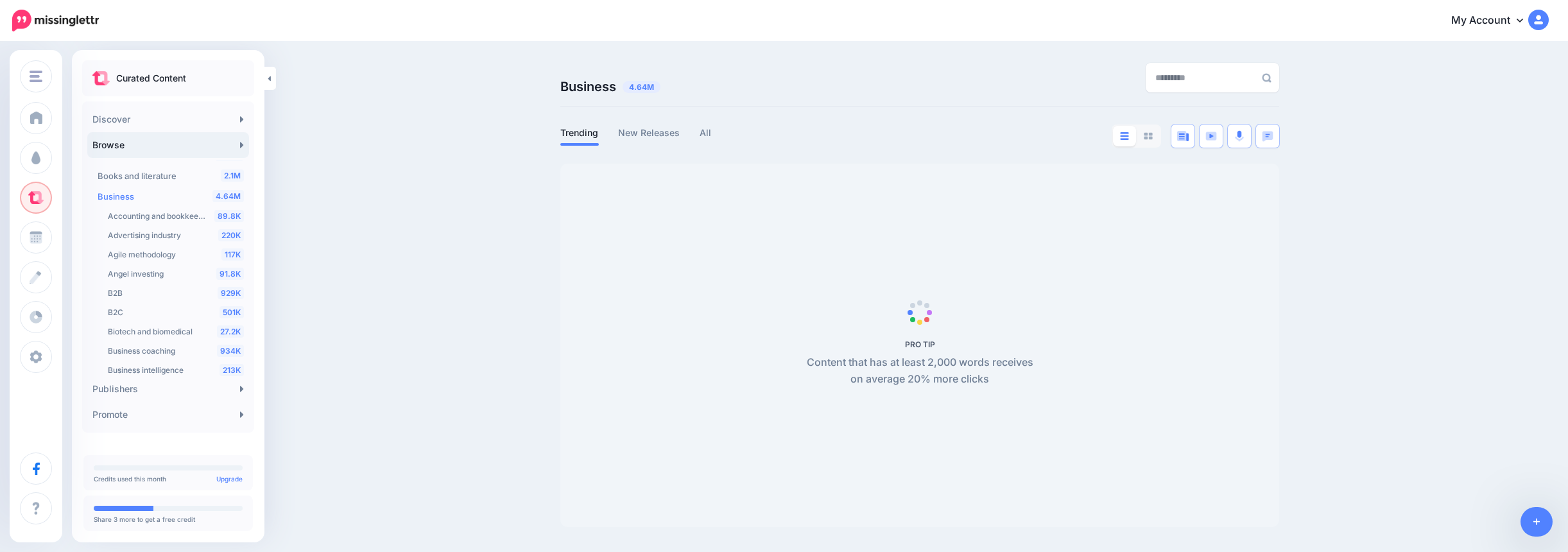
scroll to position [44, 0]
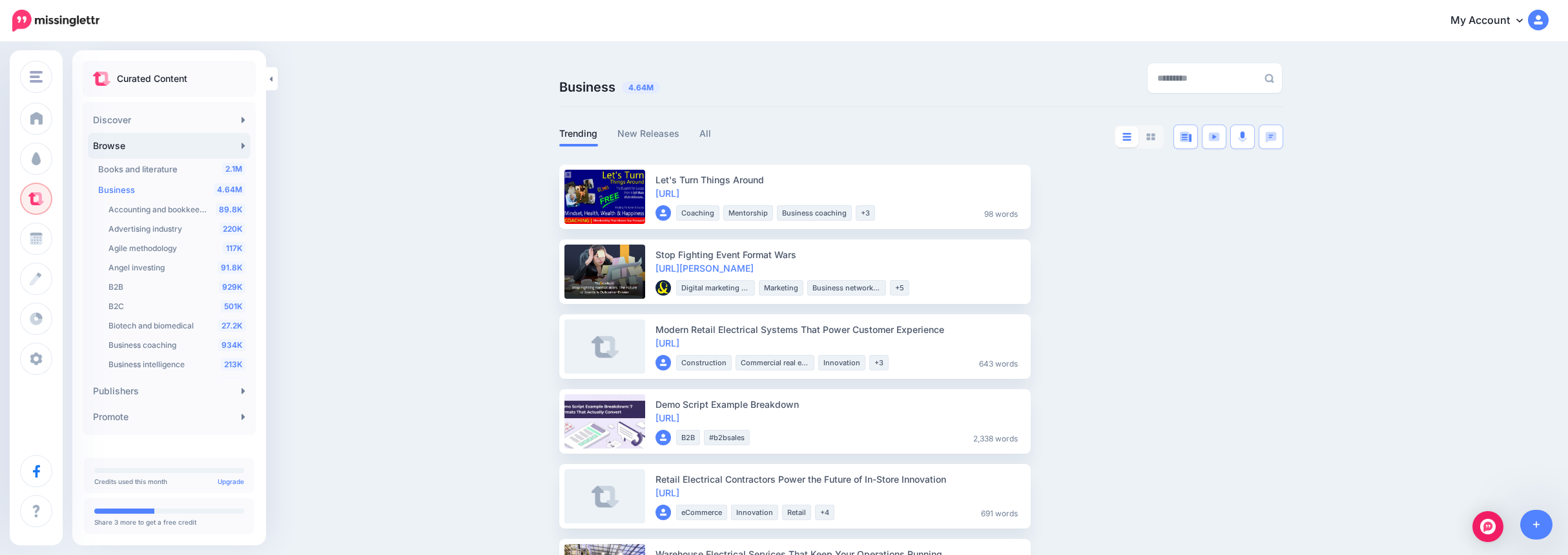
click at [647, 130] on link "New Releases" at bounding box center [649, 133] width 63 height 15
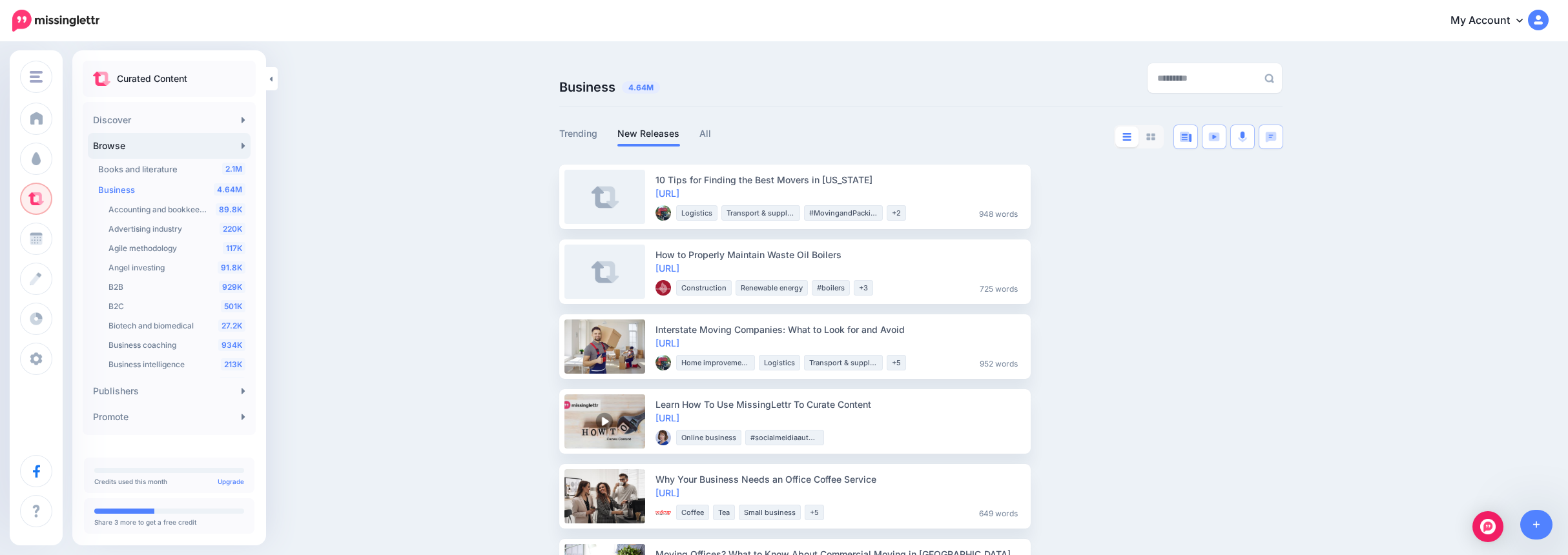
click at [593, 131] on link "Trending" at bounding box center [579, 133] width 39 height 15
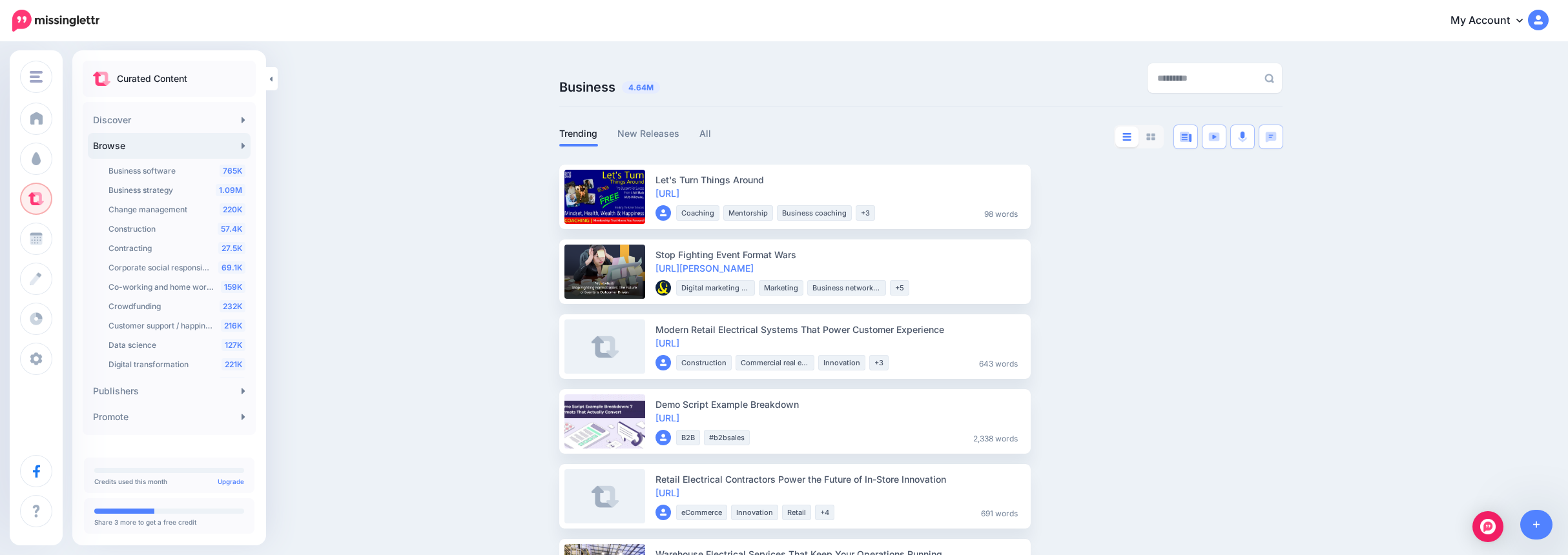
scroll to position [302, 0]
click at [182, 247] on div "57.4K Construction" at bounding box center [177, 242] width 137 height 15
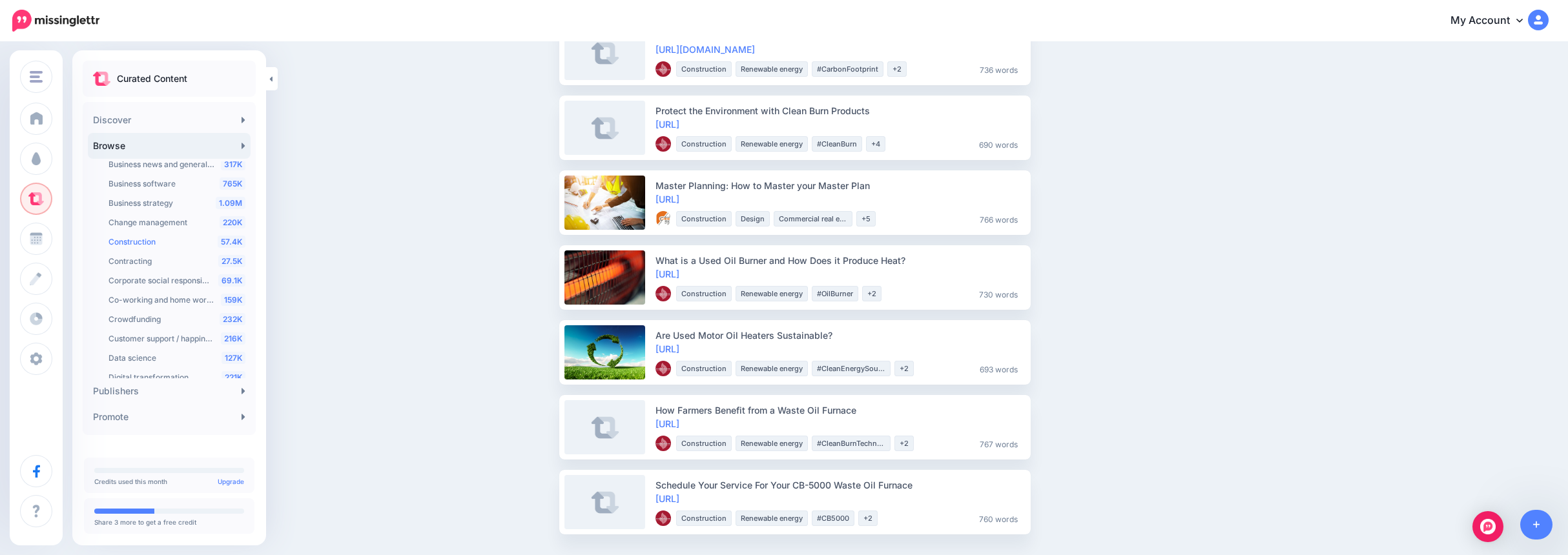
scroll to position [1478, 0]
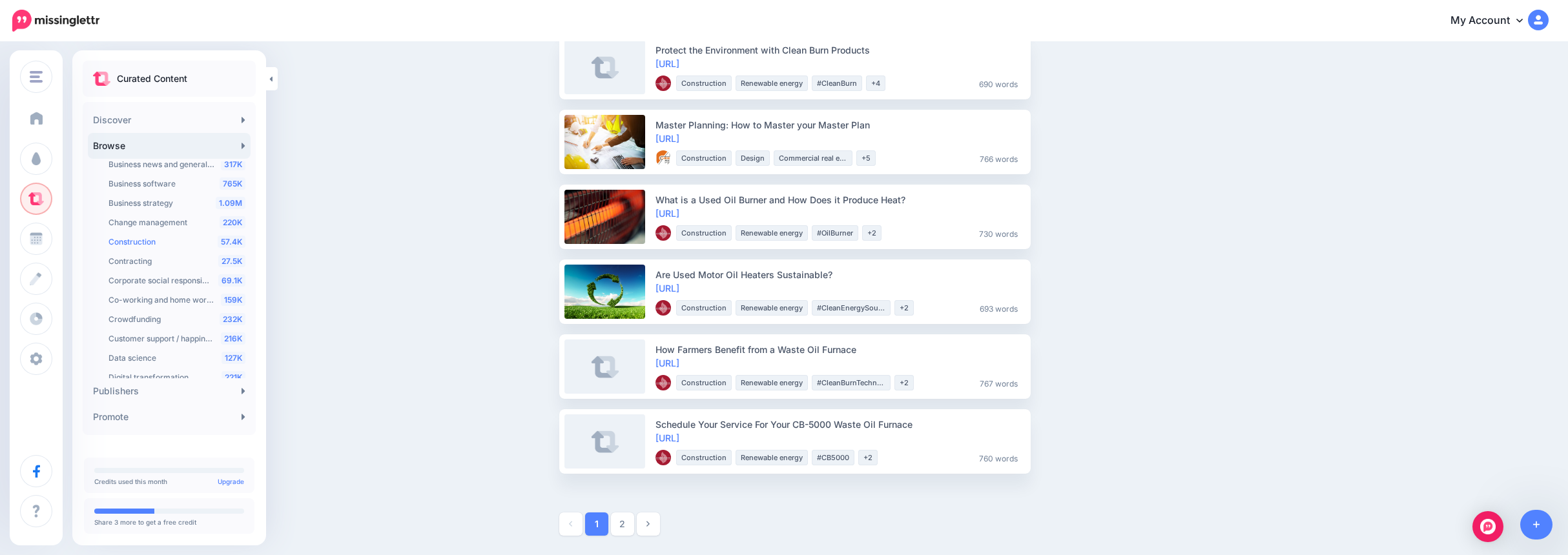
click at [22, 118] on link "Dashboard" at bounding box center [36, 119] width 32 height 32
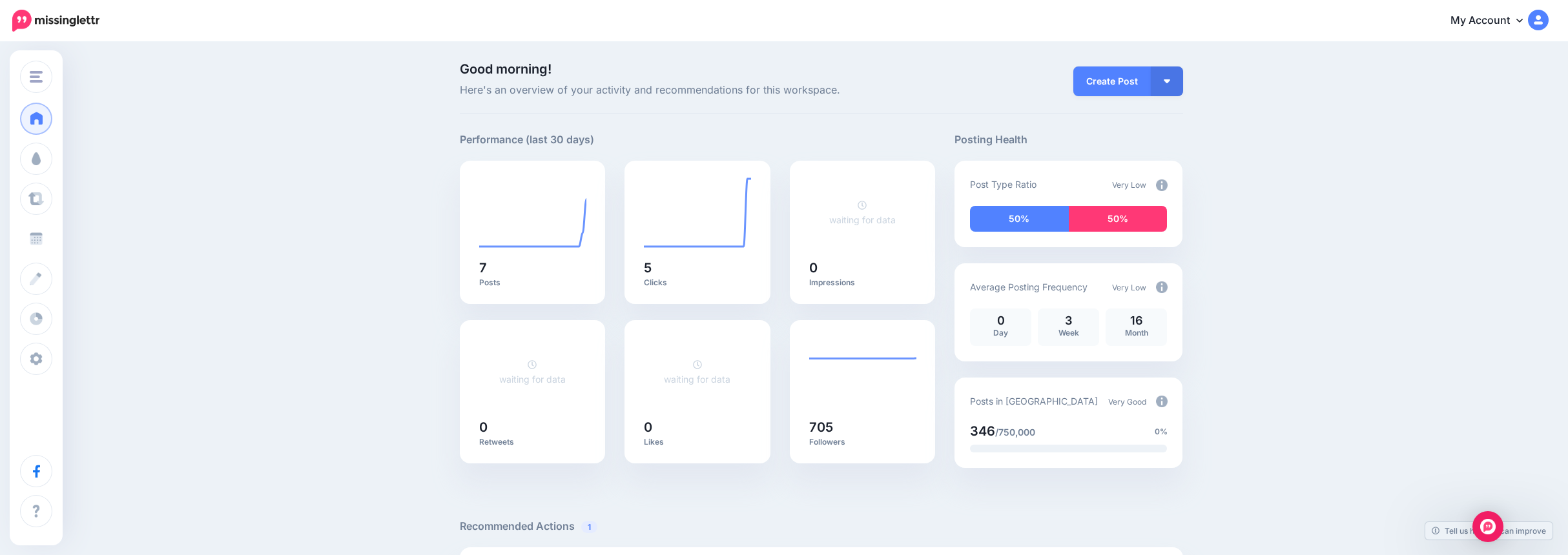
click at [46, 241] on link "Schedule" at bounding box center [36, 239] width 32 height 32
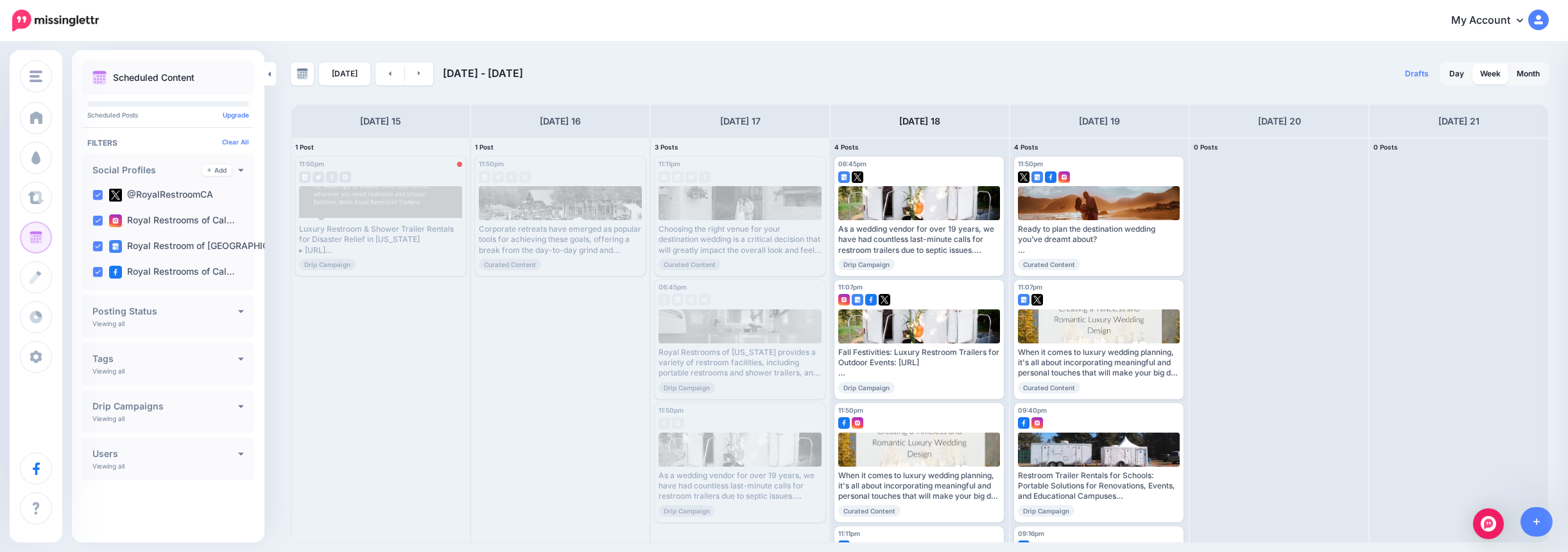
click at [418, 70] on icon at bounding box center [420, 73] width 3 height 8
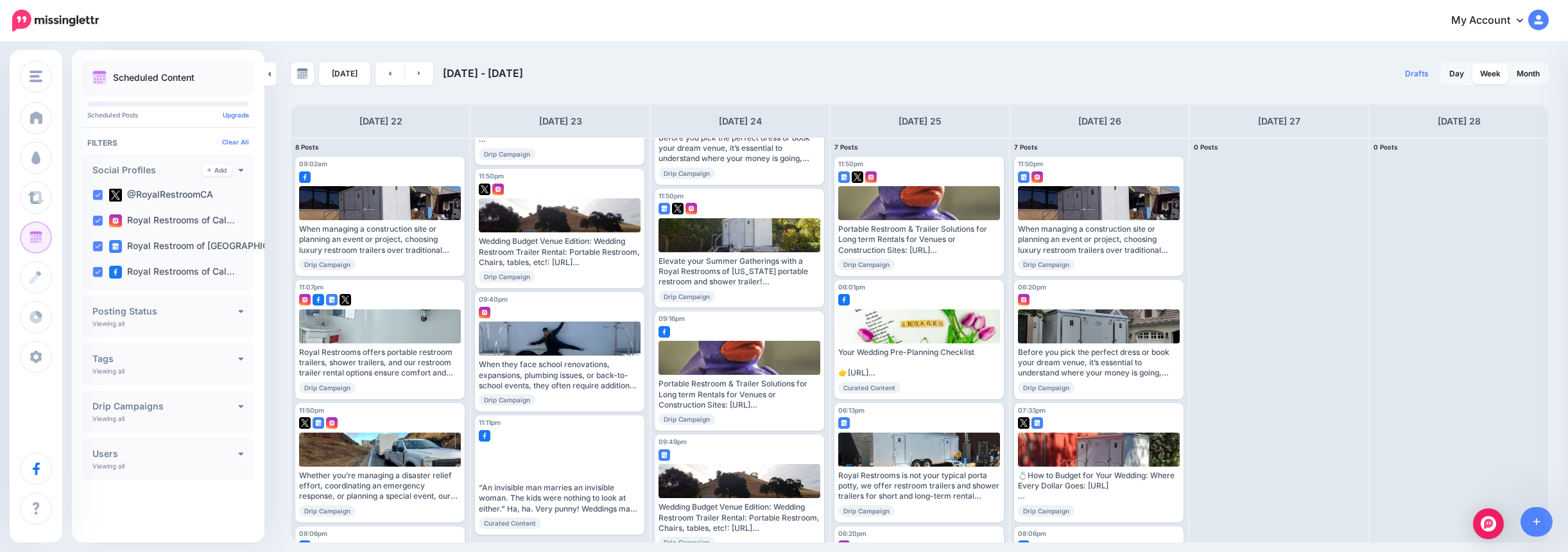
scroll to position [319, 0]
